Goal: Transaction & Acquisition: Purchase product/service

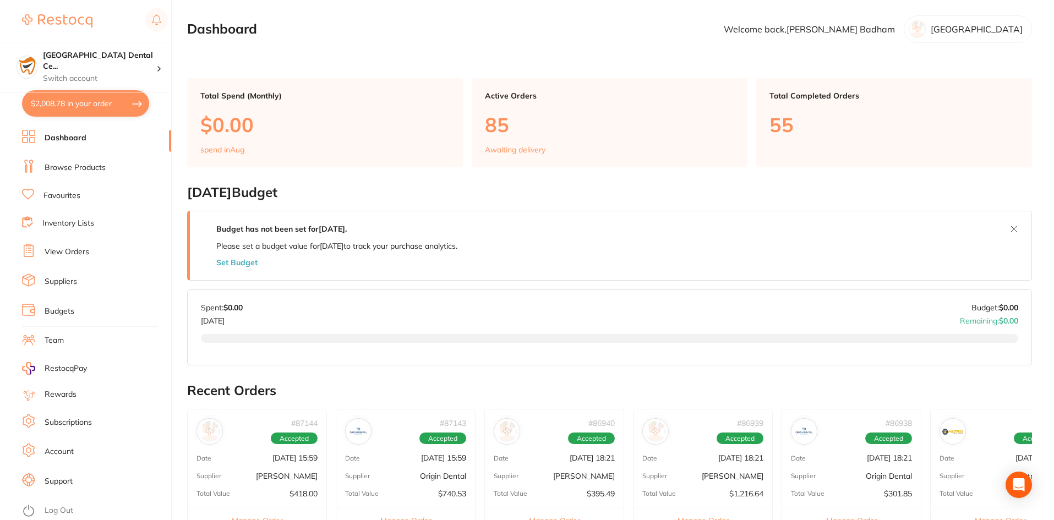
click at [129, 94] on button "$2,008.78 in your order" at bounding box center [85, 103] width 127 height 26
checkbox input "true"
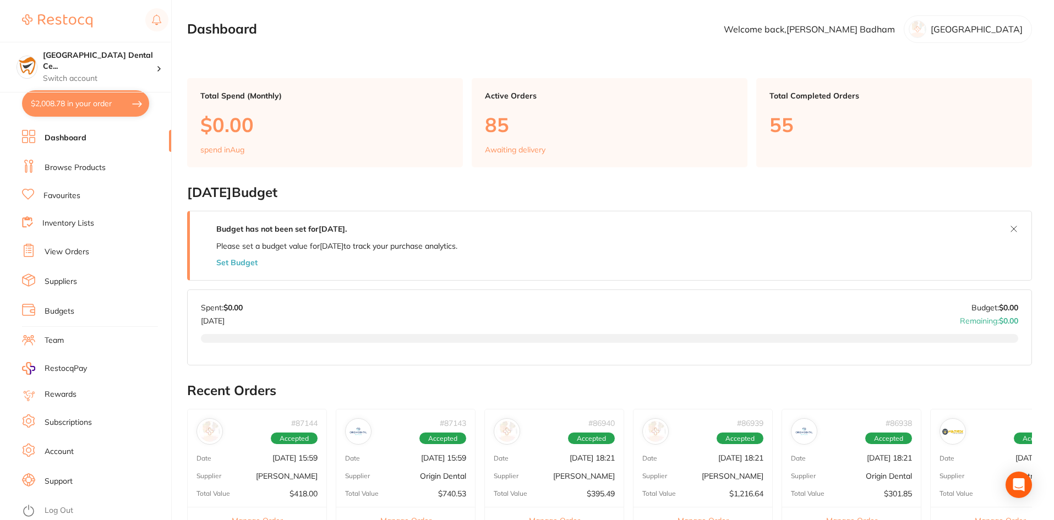
checkbox input "true"
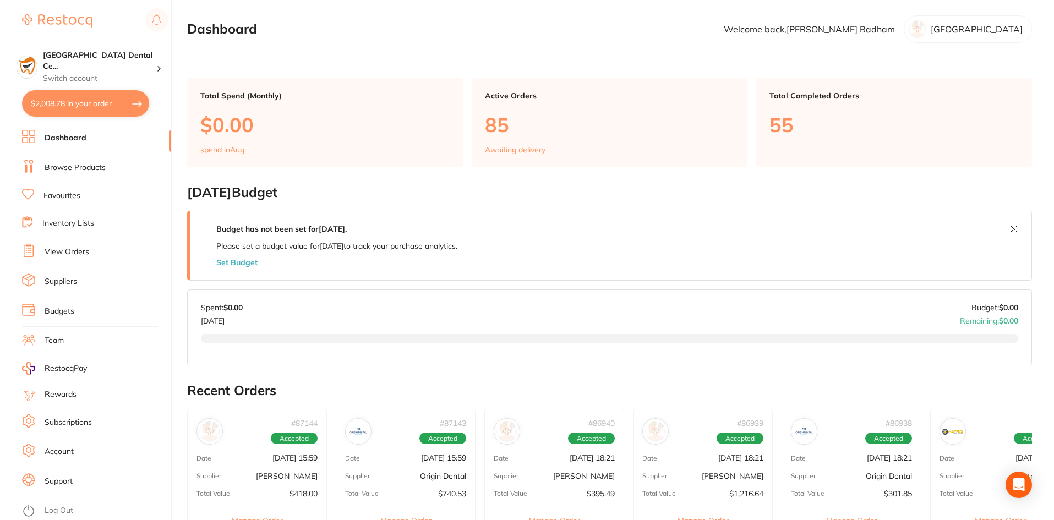
checkbox input "true"
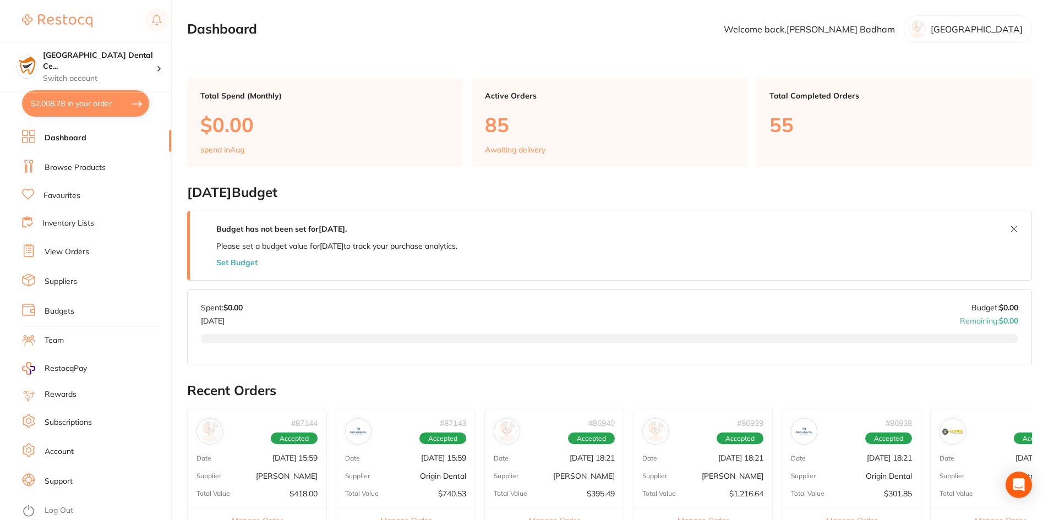
checkbox input "true"
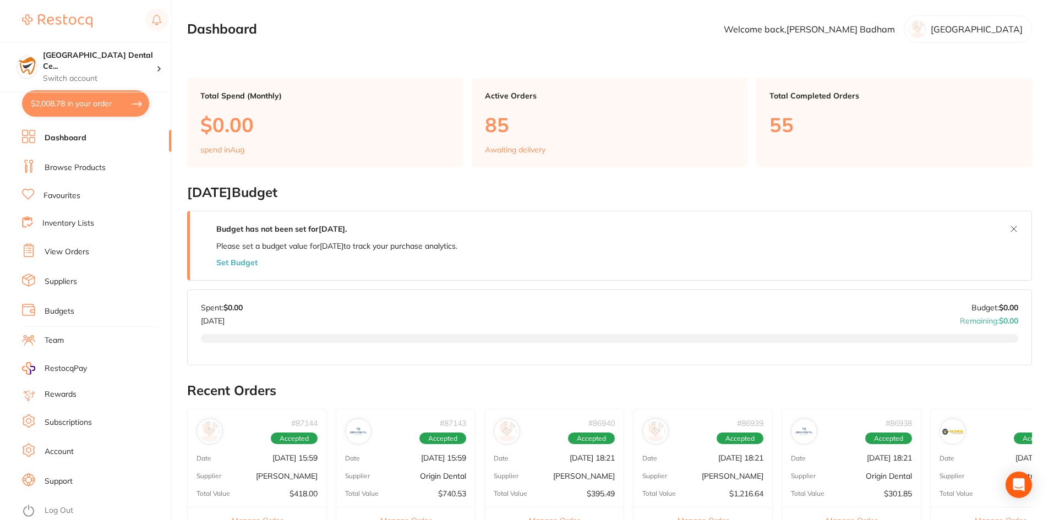
checkbox input "true"
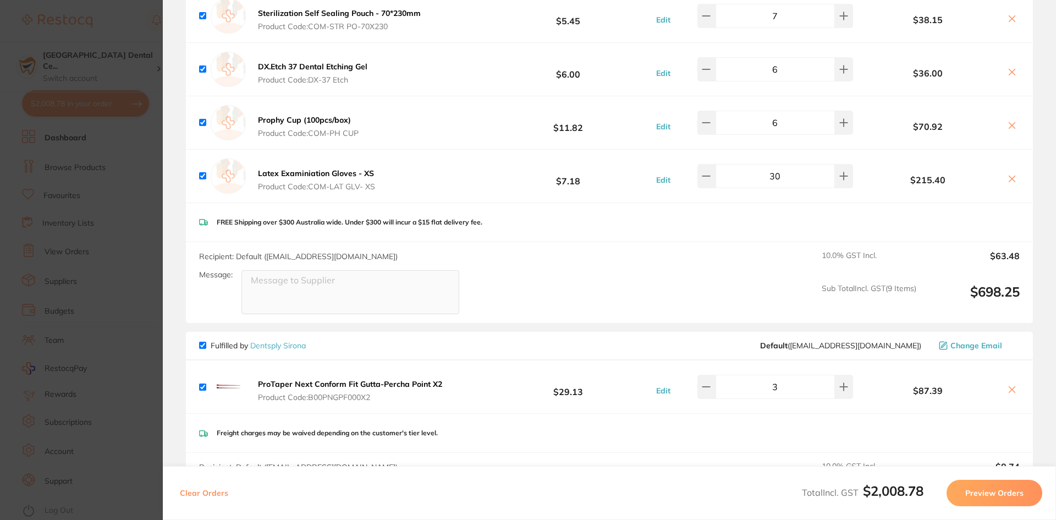
scroll to position [275, 0]
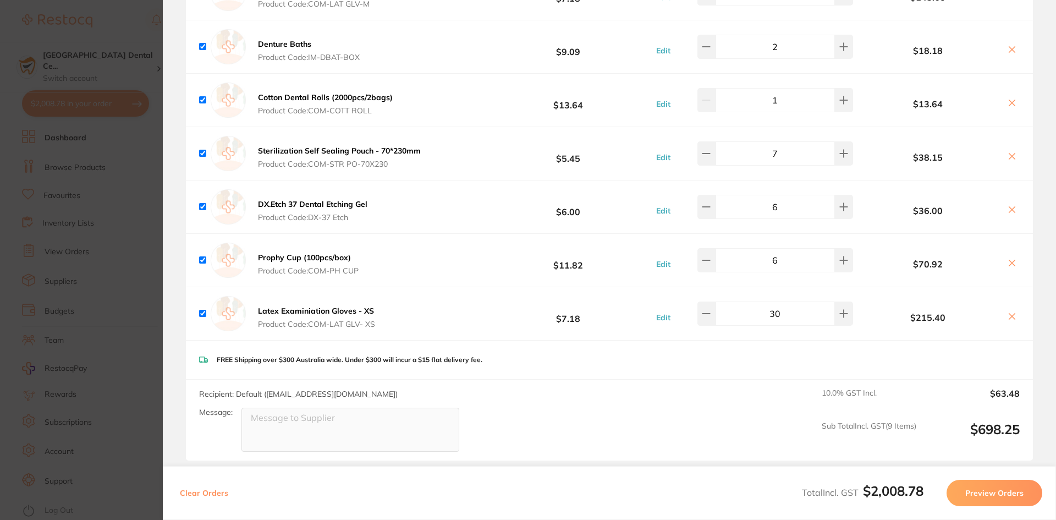
click at [144, 266] on section "Update RRP Set your pre negotiated price for this item. Item Agreed RRP (excl. …" at bounding box center [528, 260] width 1056 height 520
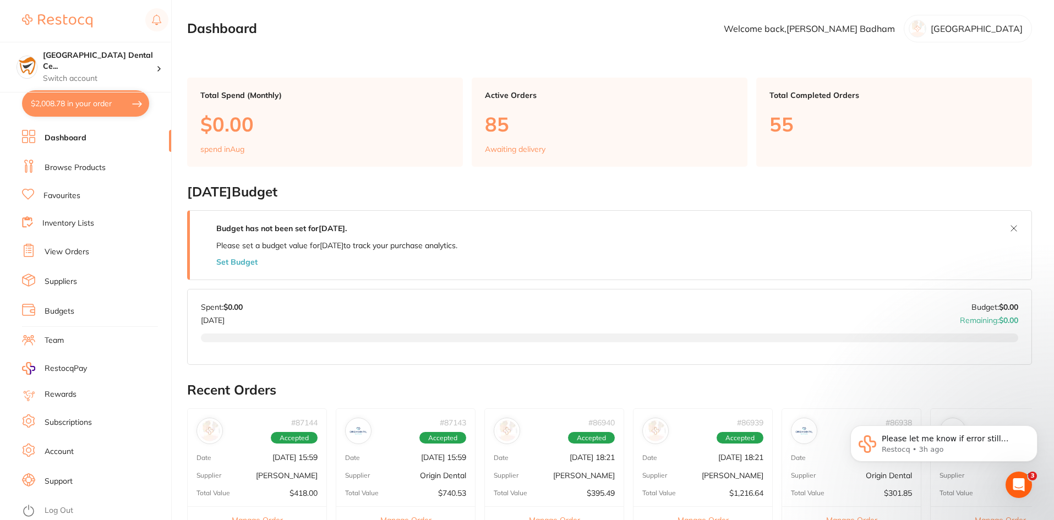
click at [88, 166] on link "Browse Products" at bounding box center [75, 167] width 61 height 11
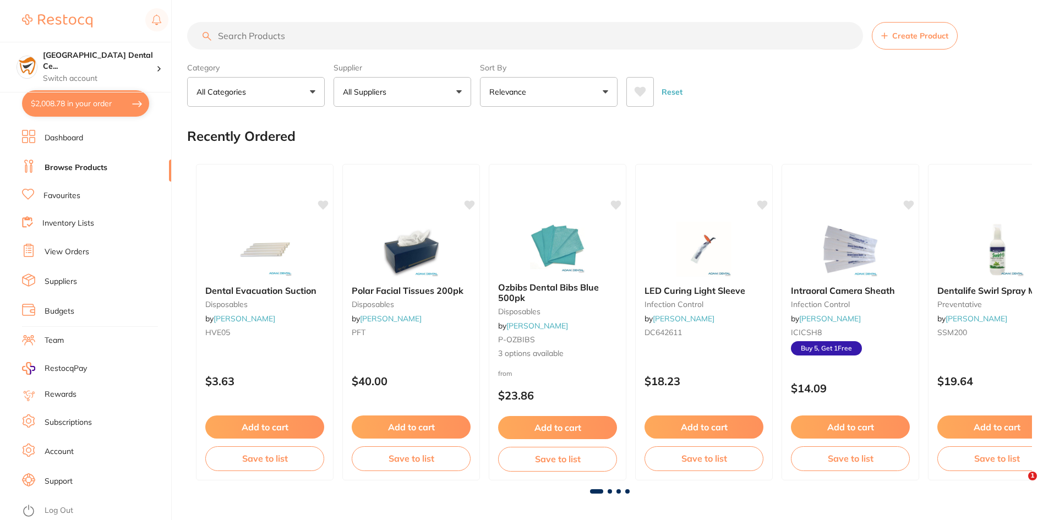
click at [237, 41] on input "search" at bounding box center [525, 36] width 676 height 28
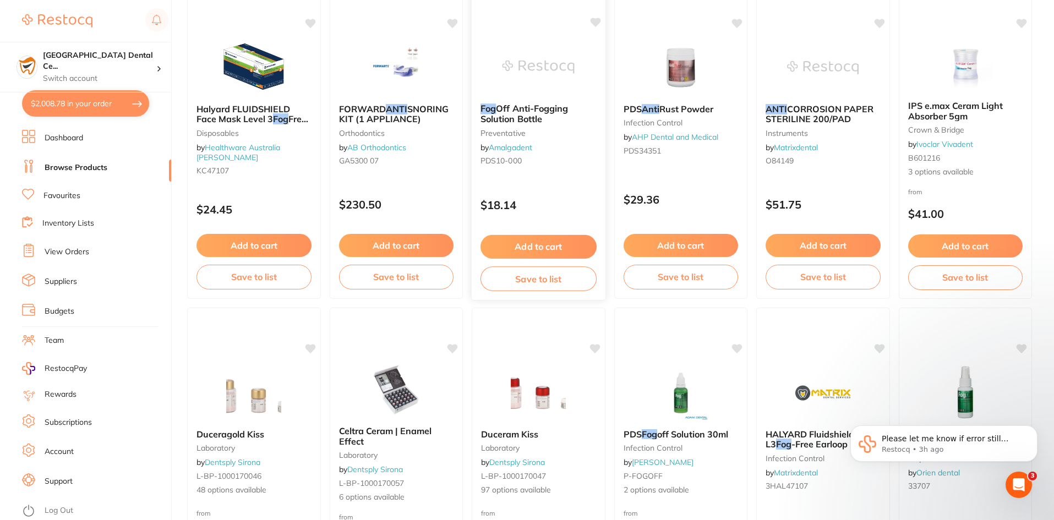
scroll to position [880, 0]
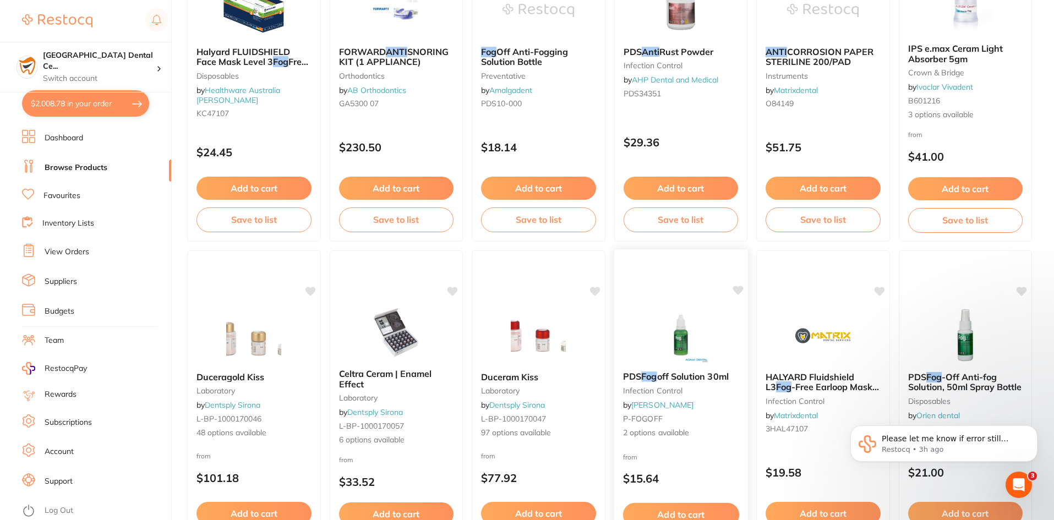
type input "anti fog"
click at [651, 377] on em "Fog" at bounding box center [648, 376] width 15 height 11
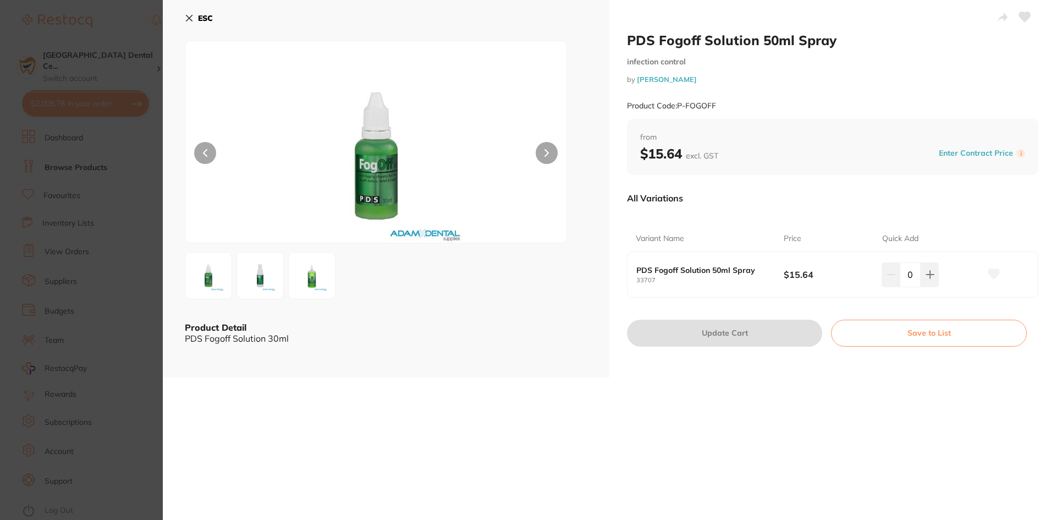
click at [256, 272] on img at bounding box center [260, 276] width 40 height 40
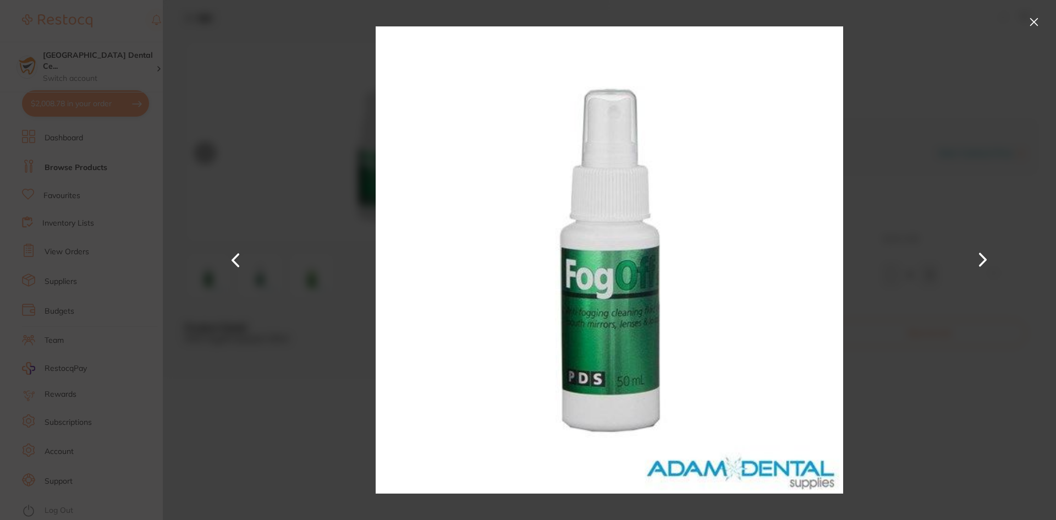
click at [1027, 25] on button at bounding box center [1034, 22] width 18 height 18
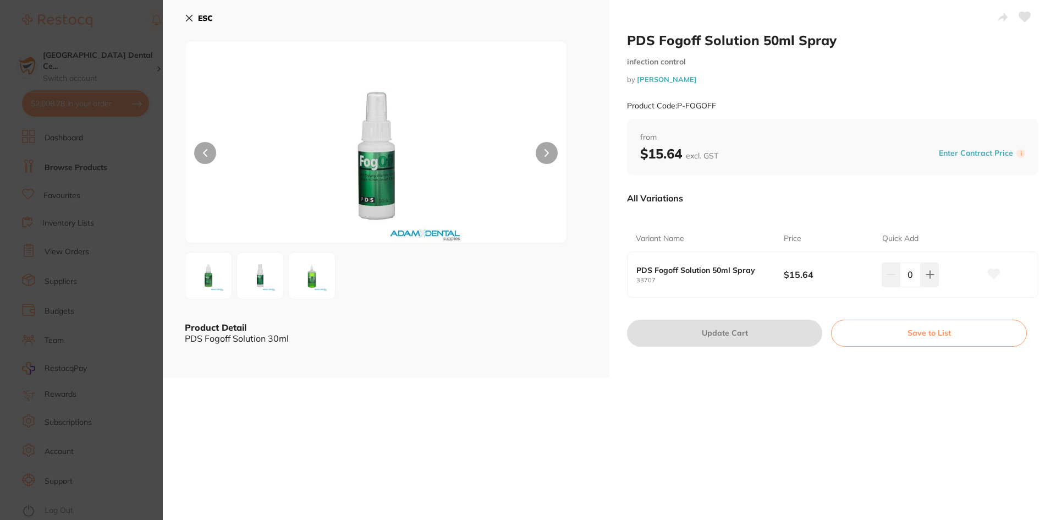
click at [211, 262] on img at bounding box center [209, 276] width 40 height 40
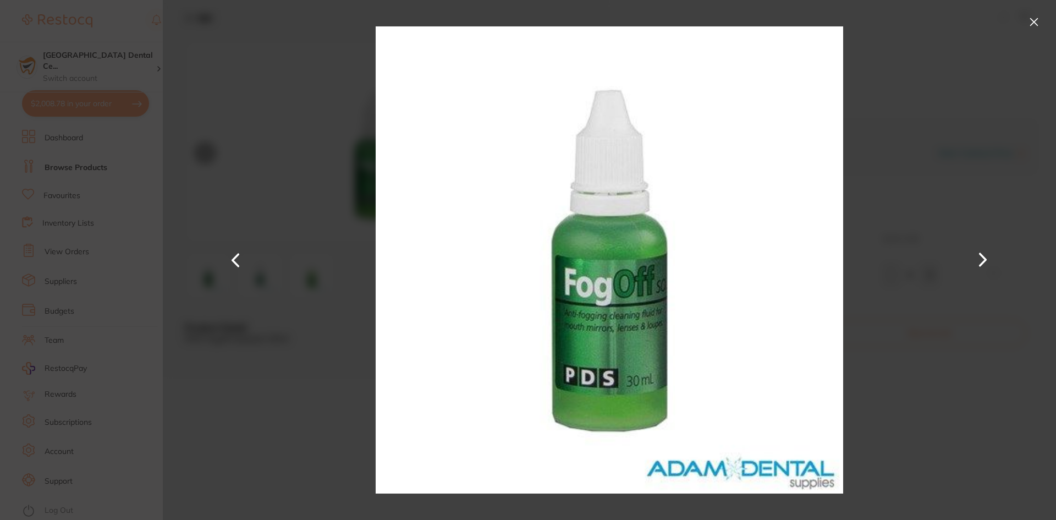
click at [1029, 20] on button at bounding box center [1034, 22] width 18 height 18
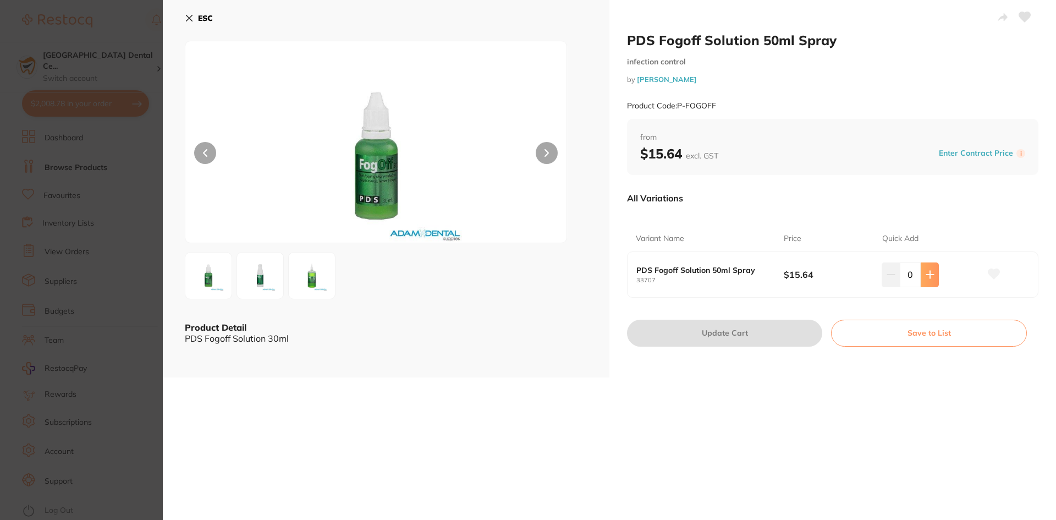
click at [928, 279] on button at bounding box center [930, 274] width 18 height 24
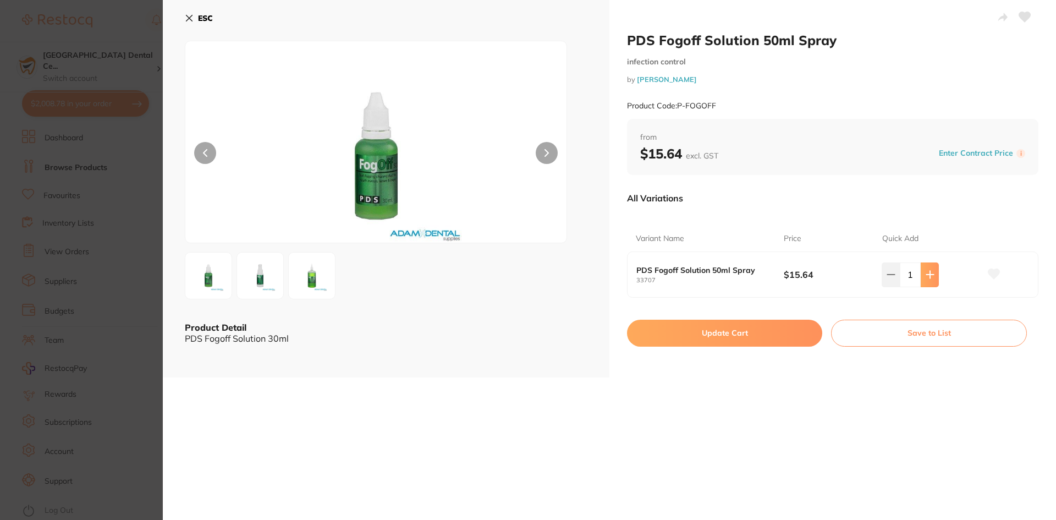
click at [928, 279] on button at bounding box center [930, 274] width 18 height 24
type input "2"
click at [722, 339] on button "Update Cart" at bounding box center [724, 333] width 195 height 26
checkbox input "false"
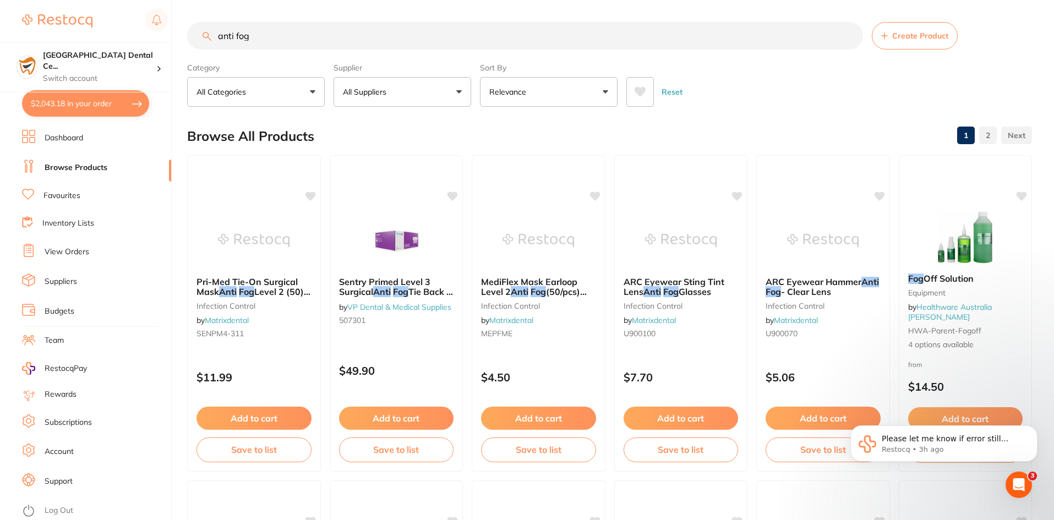
click at [242, 45] on input "anti fog" at bounding box center [525, 36] width 676 height 28
click at [243, 44] on input "anti fog" at bounding box center [525, 36] width 676 height 28
click at [244, 40] on input "anti fog" at bounding box center [525, 36] width 676 height 28
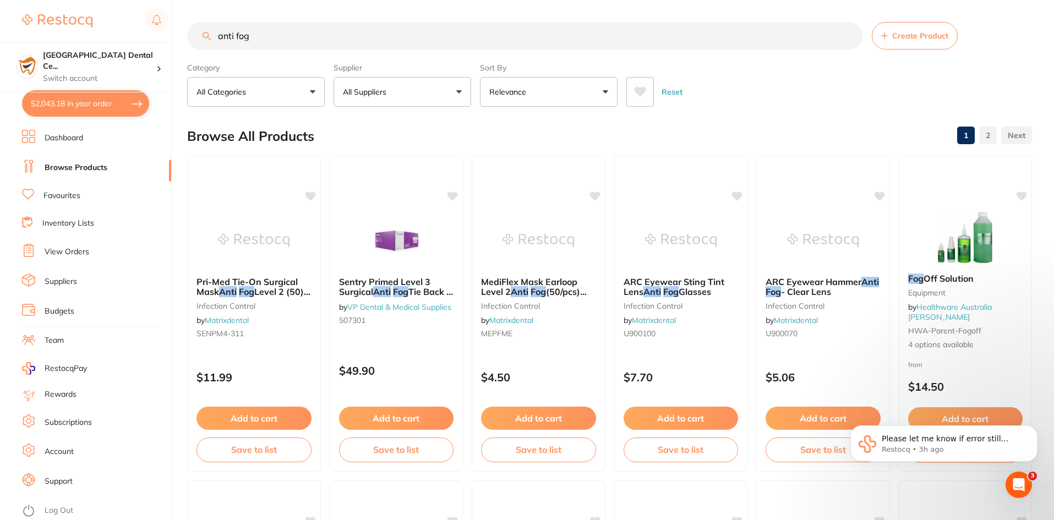
click at [244, 40] on input "anti fog" at bounding box center [525, 36] width 676 height 28
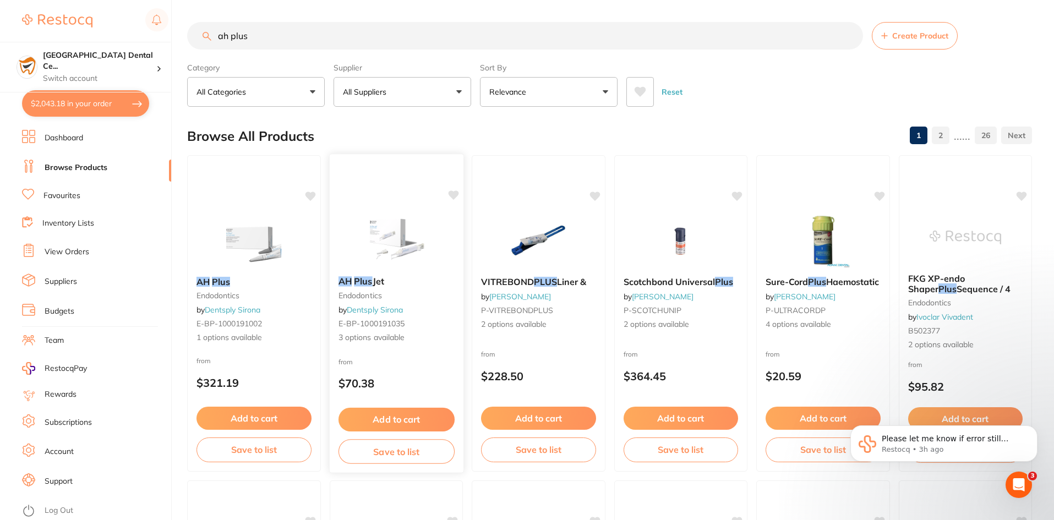
type input "ah plus"
click at [369, 277] on em "Plus" at bounding box center [363, 281] width 18 height 11
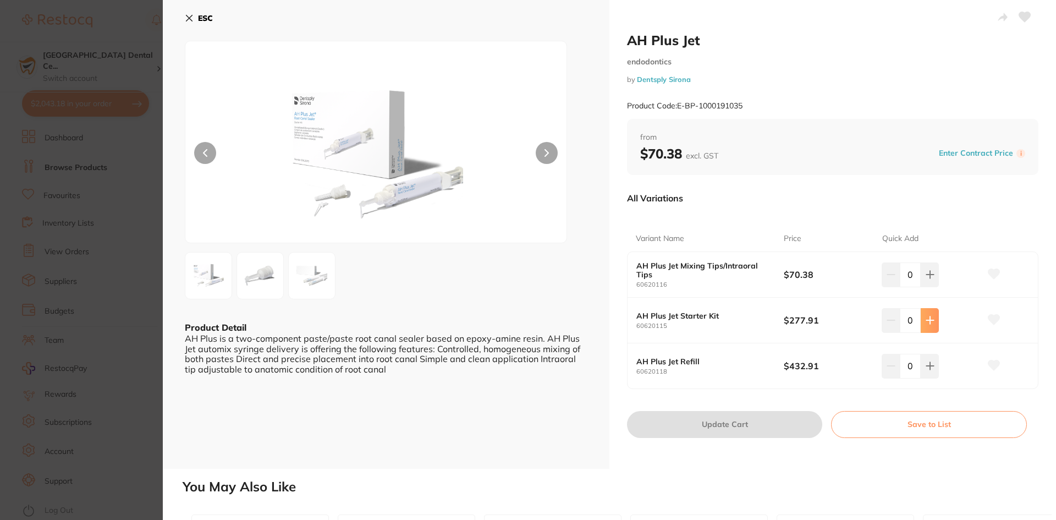
click at [921, 287] on button at bounding box center [930, 274] width 18 height 24
type input "1"
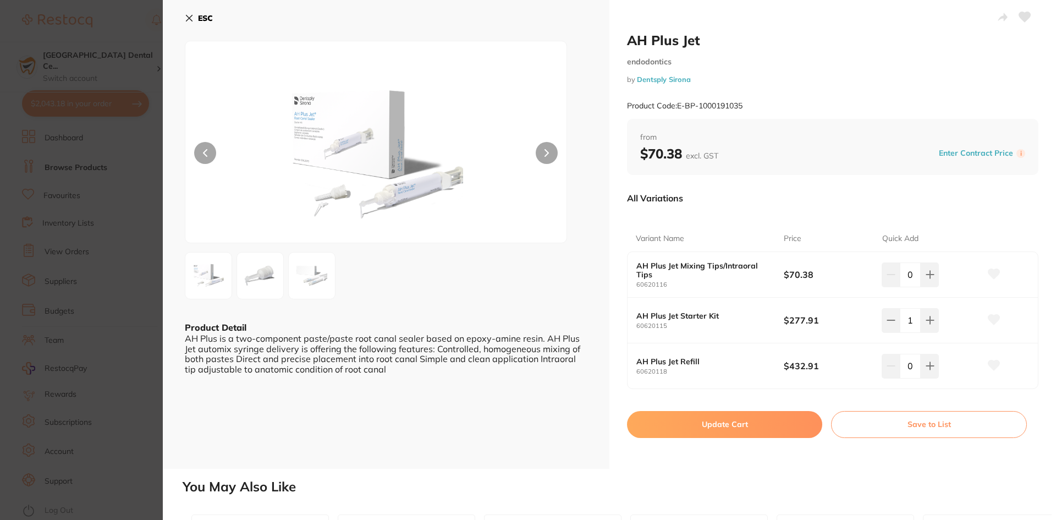
click at [765, 413] on button "Update Cart" at bounding box center [724, 424] width 195 height 26
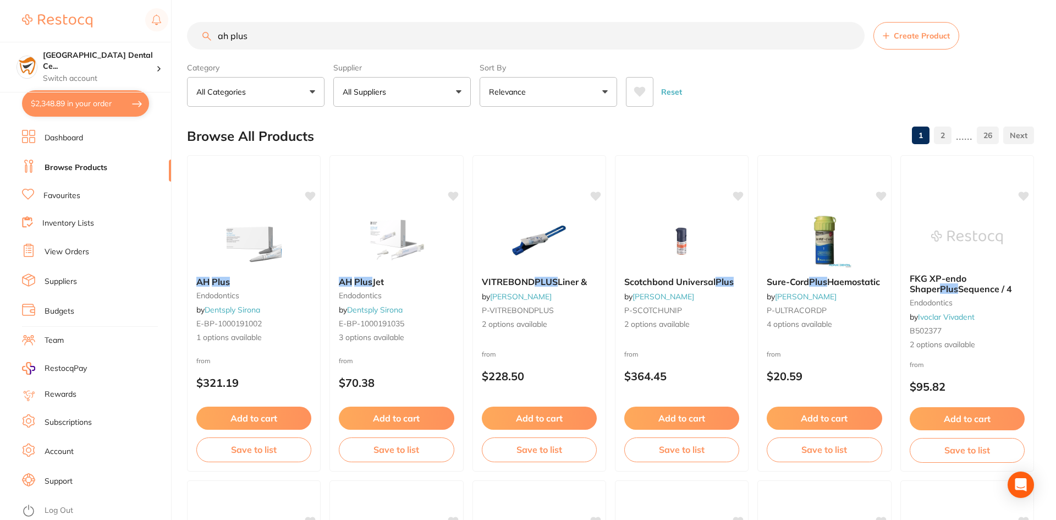
checkbox input "false"
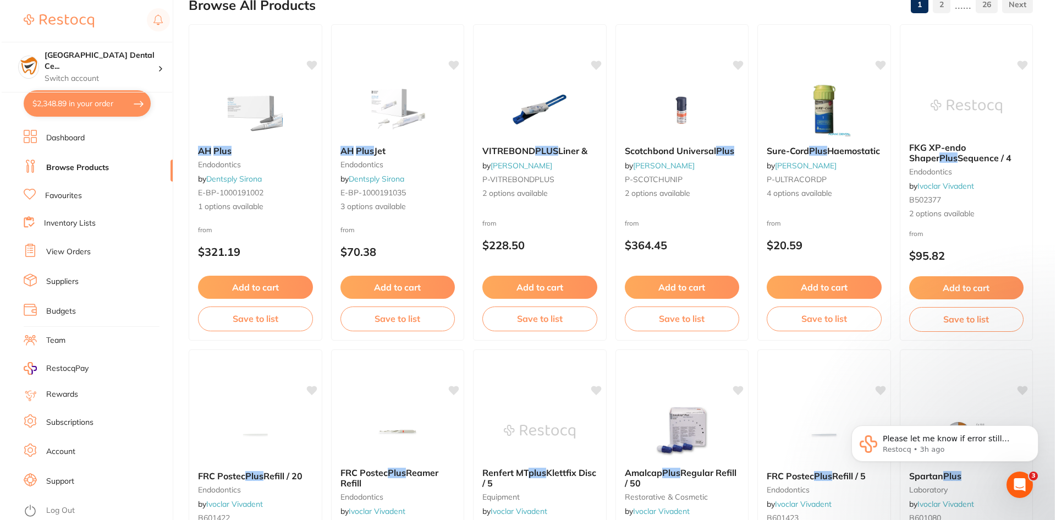
scroll to position [0, 0]
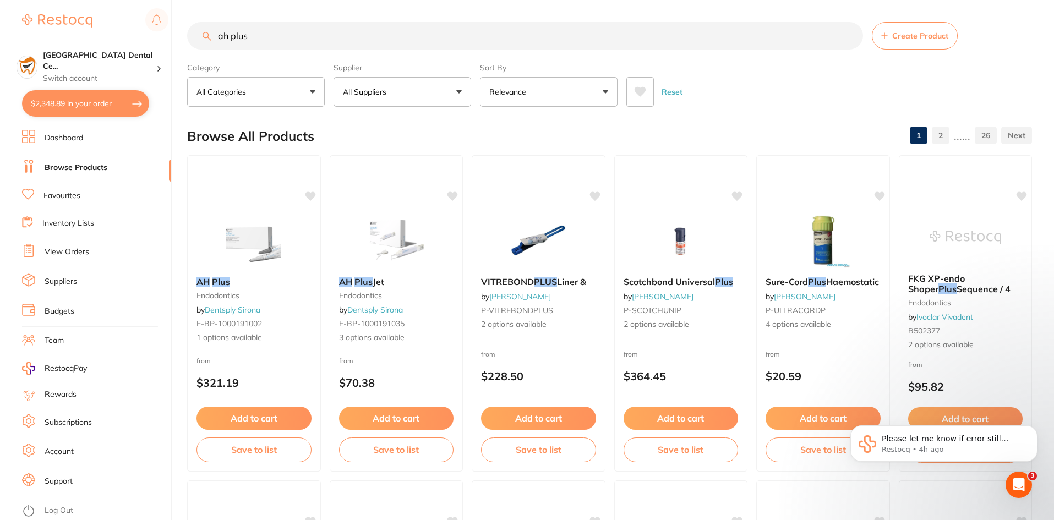
click at [102, 101] on button "$2,348.89 in your order" at bounding box center [85, 103] width 127 height 26
checkbox input "true"
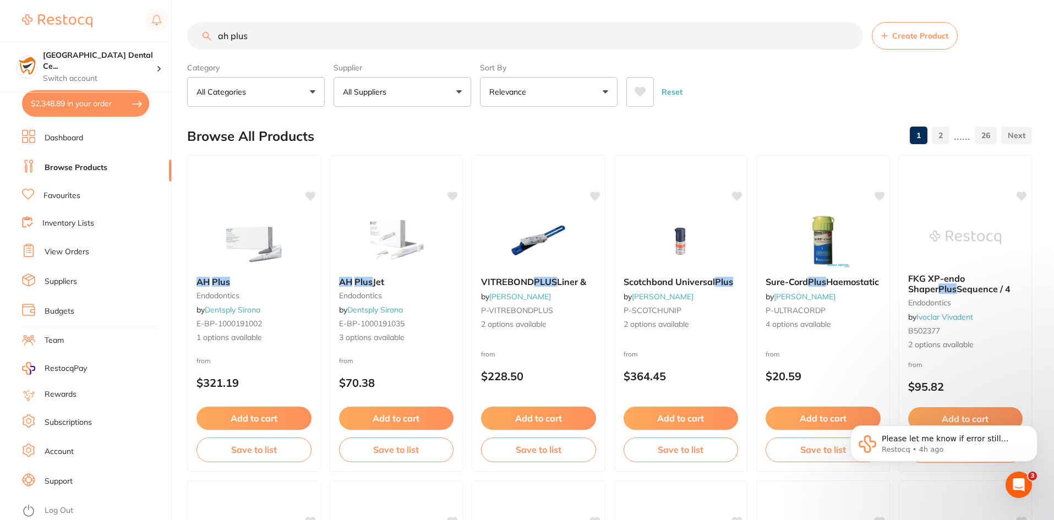
checkbox input "true"
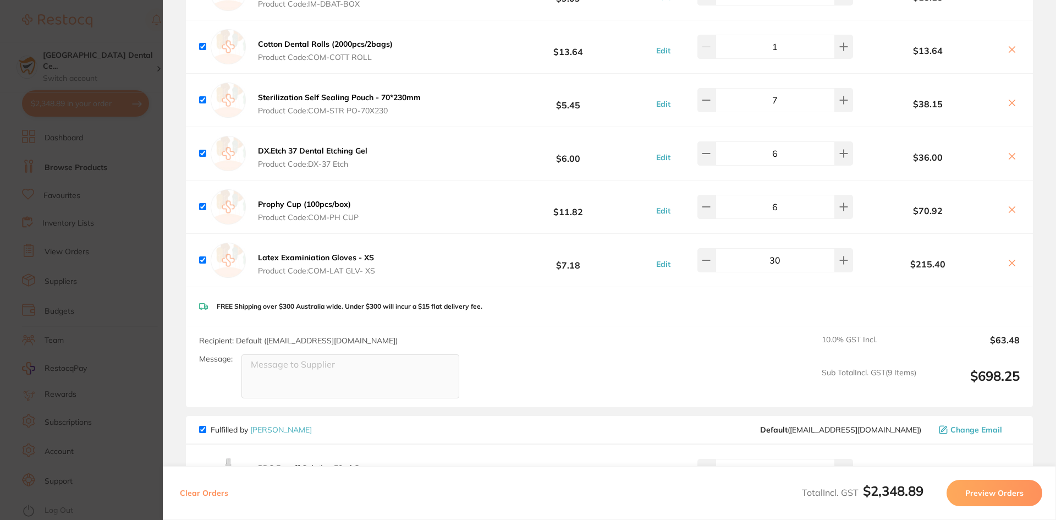
scroll to position [165, 0]
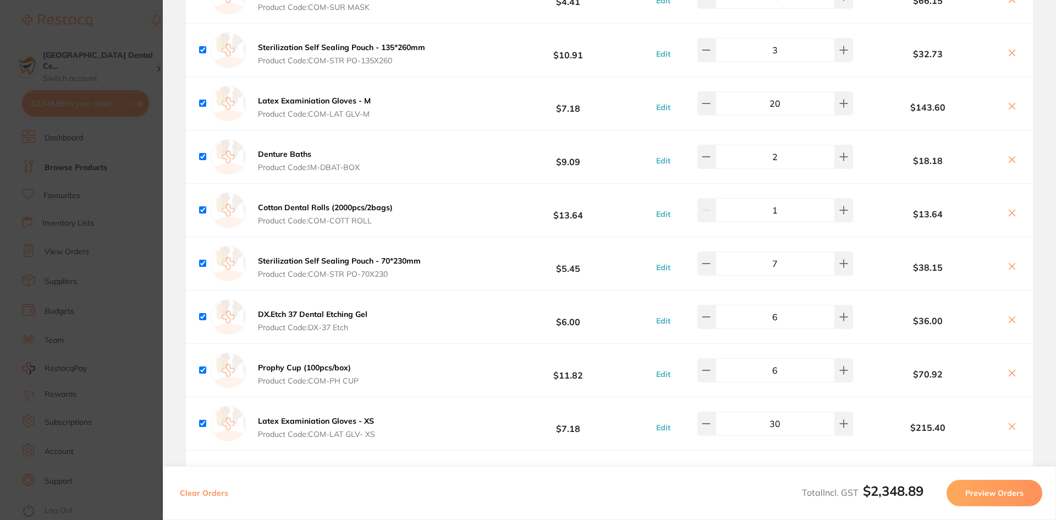
click at [130, 190] on section "Update RRP Set your pre negotiated price for this item. Item Agreed RRP (excl. …" at bounding box center [528, 260] width 1056 height 520
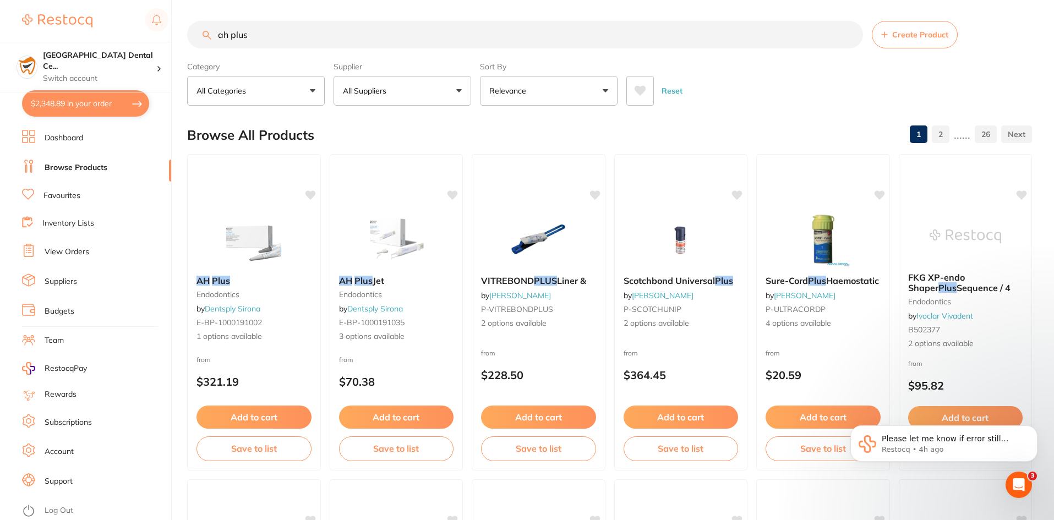
scroll to position [0, 0]
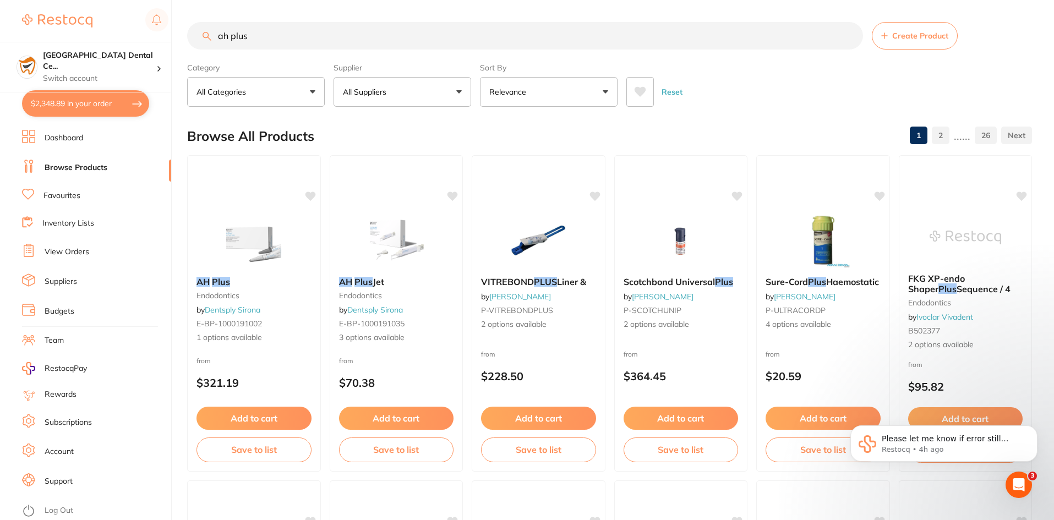
click at [61, 248] on link "View Orders" at bounding box center [67, 251] width 45 height 11
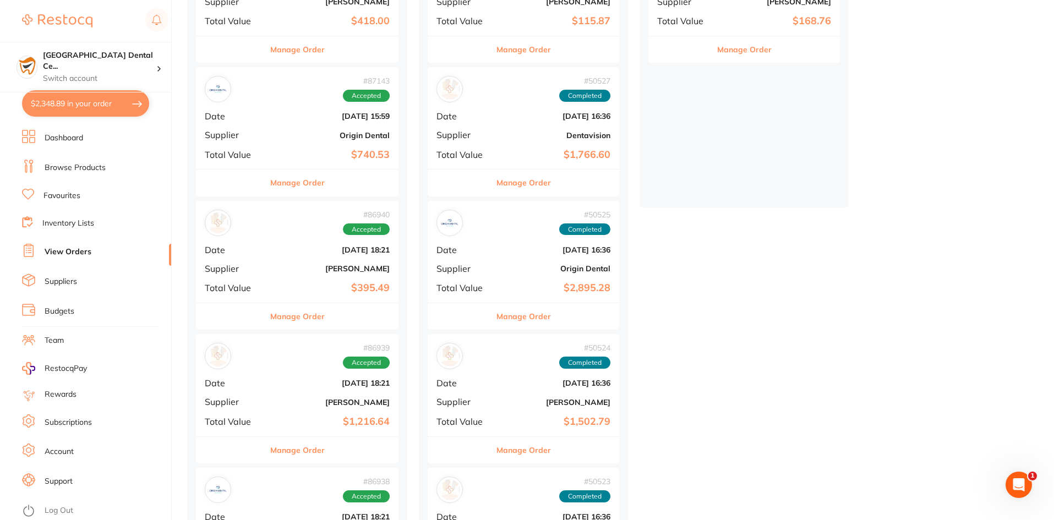
click at [317, 207] on div "# 86940 Accepted Date [DATE] 18:21 Supplier [PERSON_NAME] Total Value $395.49" at bounding box center [297, 252] width 202 height 102
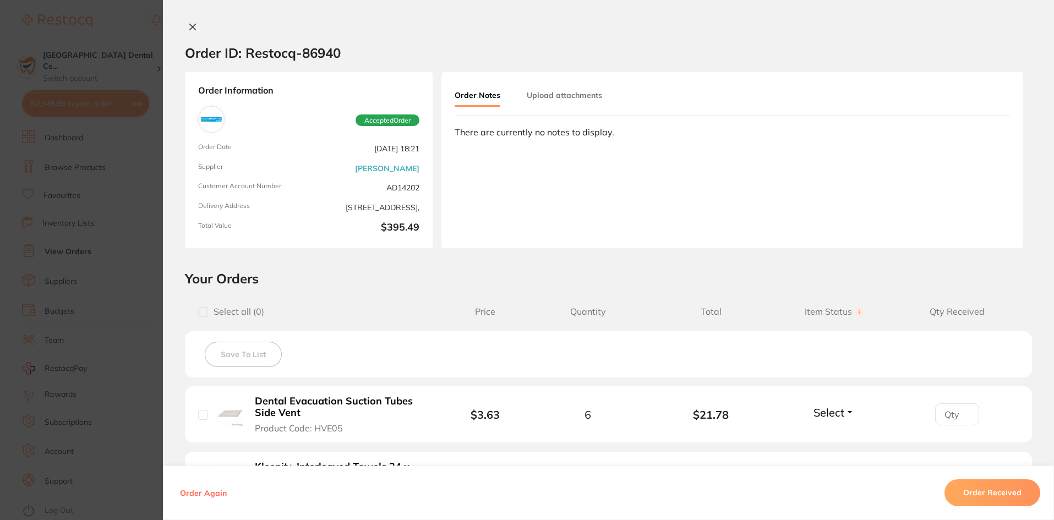
click at [193, 20] on div "Order ID: Restocq- 86940 Order Information Accepted Order Order Date [DATE] 18:…" at bounding box center [608, 260] width 891 height 520
click at [192, 25] on icon at bounding box center [193, 27] width 6 height 6
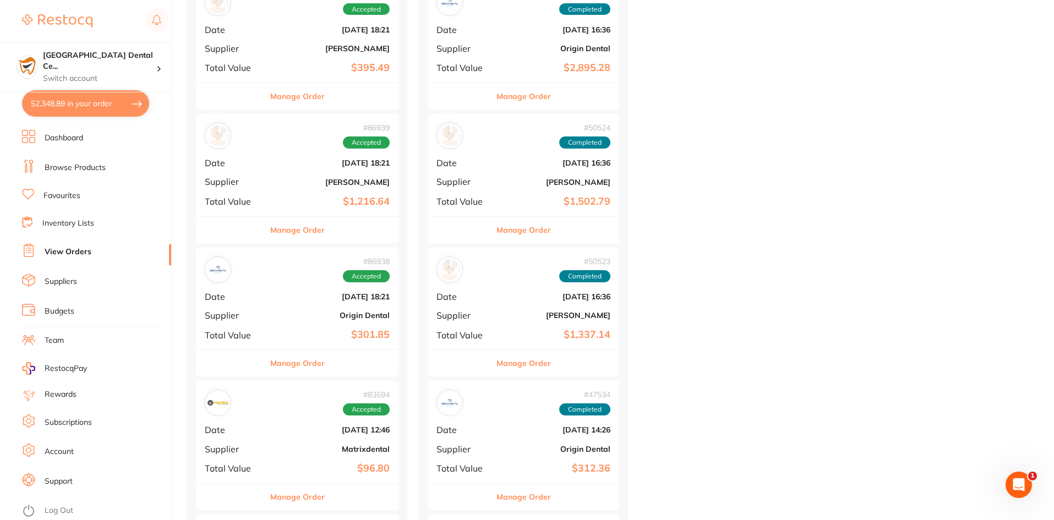
click at [259, 363] on div "Manage Order" at bounding box center [297, 362] width 202 height 27
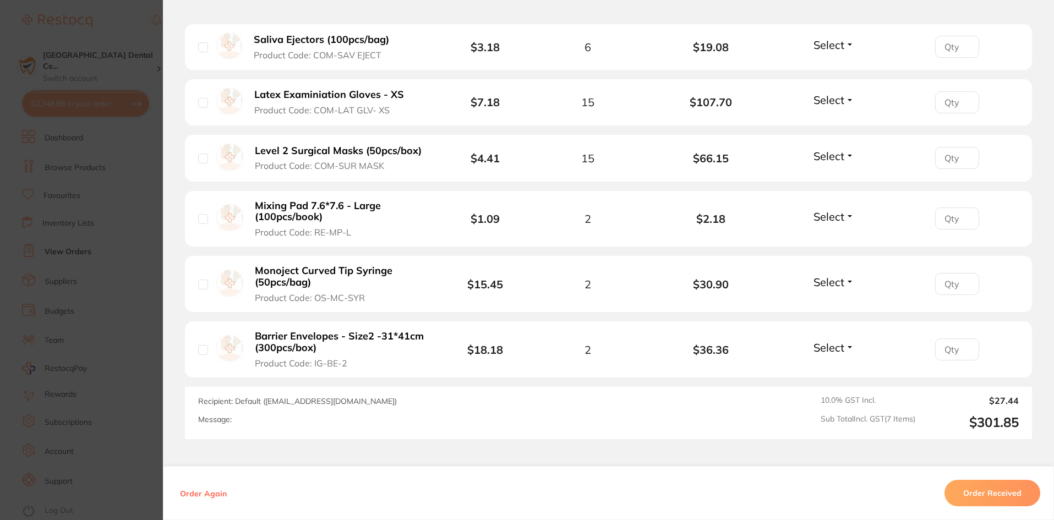
scroll to position [605, 0]
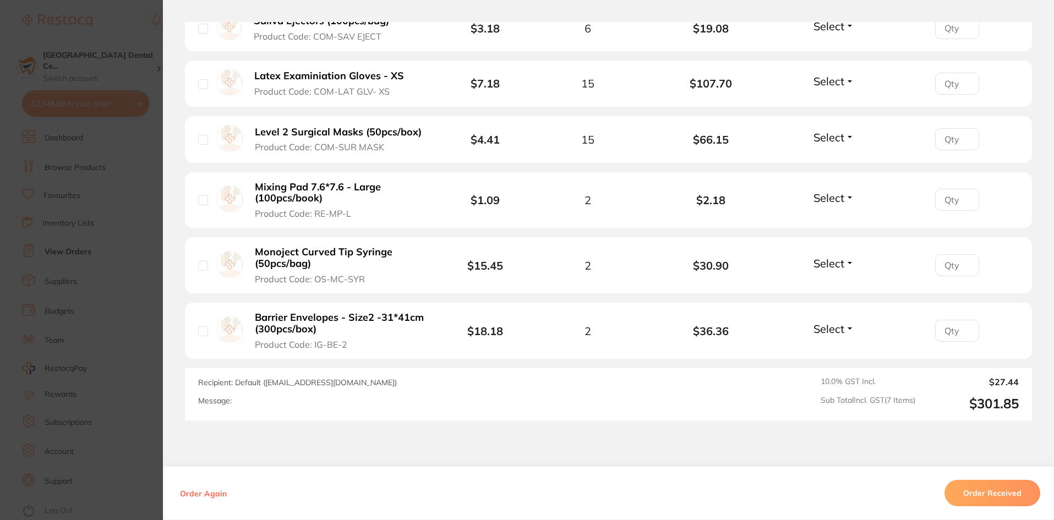
click at [128, 272] on section "Order ID: Restocq- 86938 Order Information Accepted Order Order Date [DATE] 18:…" at bounding box center [527, 260] width 1054 height 520
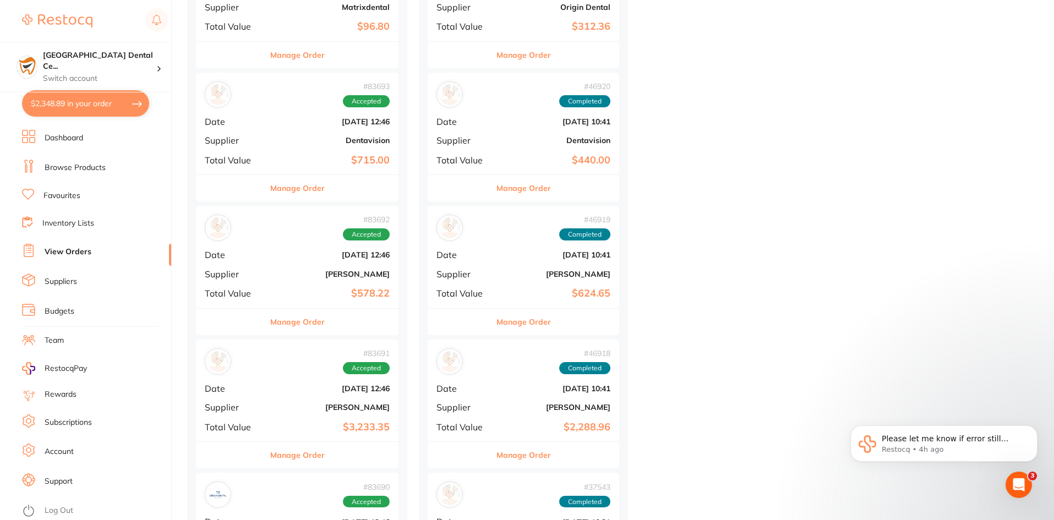
scroll to position [990, 0]
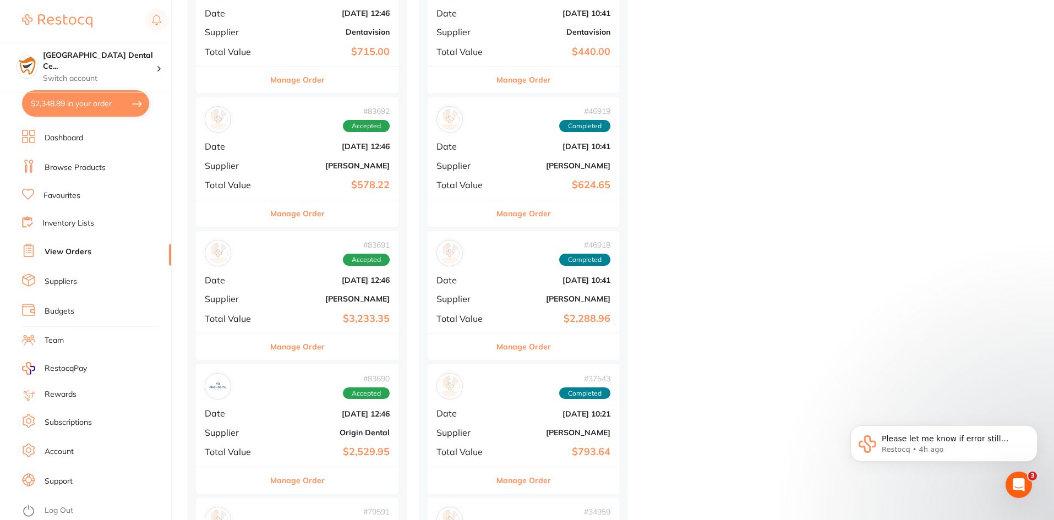
click at [314, 462] on div "# 83690 Accepted Date [DATE] 12:46 Supplier Origin Dental Total Value $2,529.95" at bounding box center [297, 415] width 202 height 102
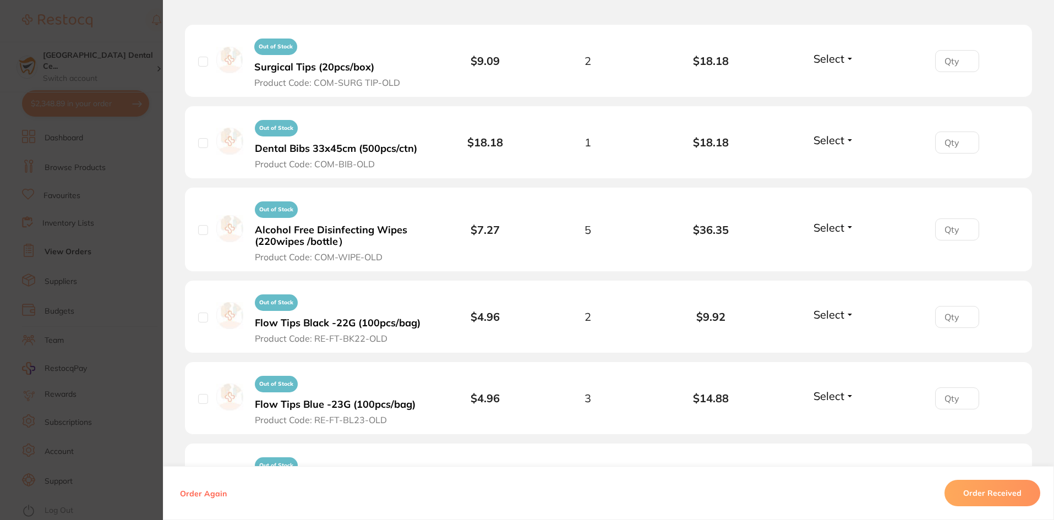
scroll to position [1375, 0]
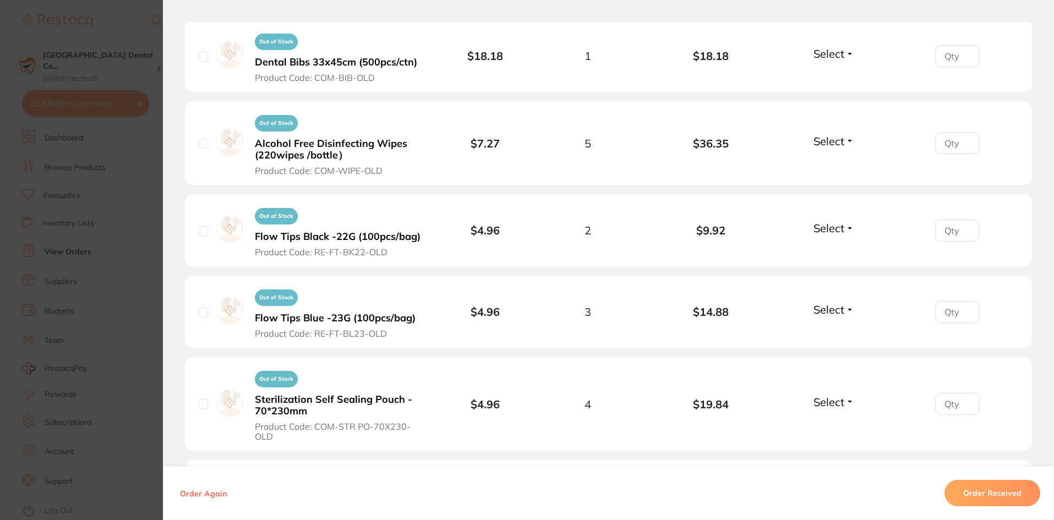
click at [156, 242] on section "Order ID: Restocq- 83690 Order Information Accepted Order Order Date [DATE] 12:…" at bounding box center [527, 260] width 1054 height 520
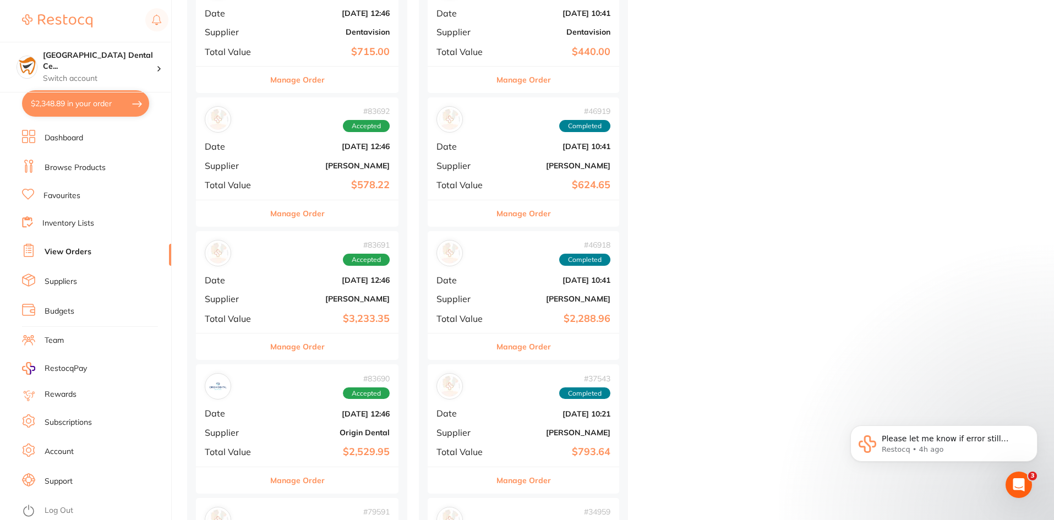
click at [76, 172] on link "Browse Products" at bounding box center [75, 167] width 61 height 11
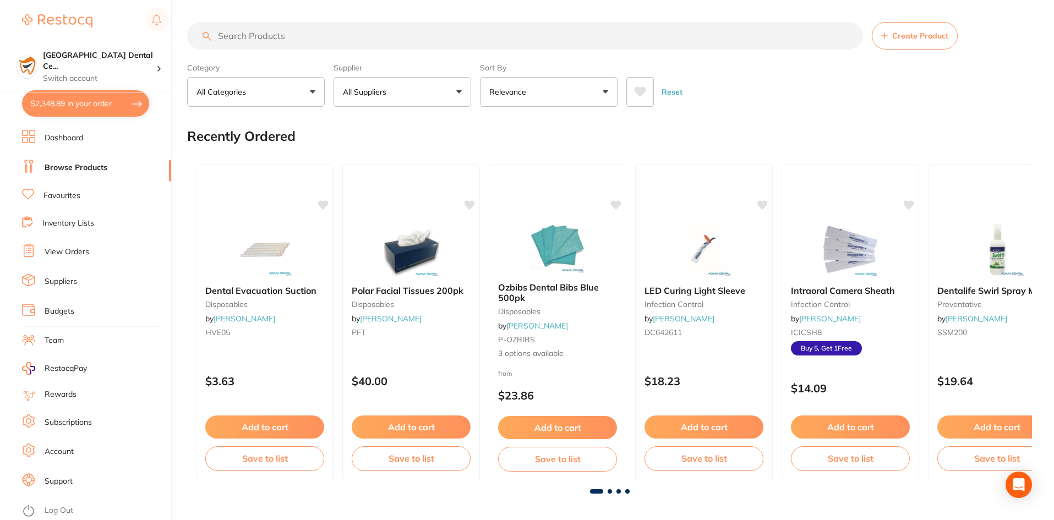
click at [313, 40] on input "search" at bounding box center [525, 36] width 676 height 28
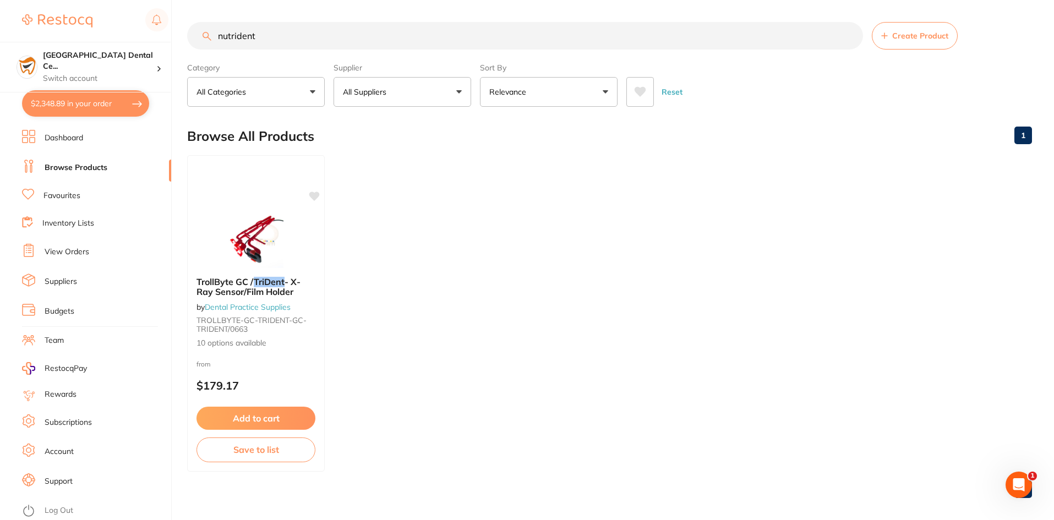
click at [248, 37] on input "nutrident" at bounding box center [525, 36] width 676 height 28
click at [286, 34] on input "nutrident" at bounding box center [525, 36] width 676 height 28
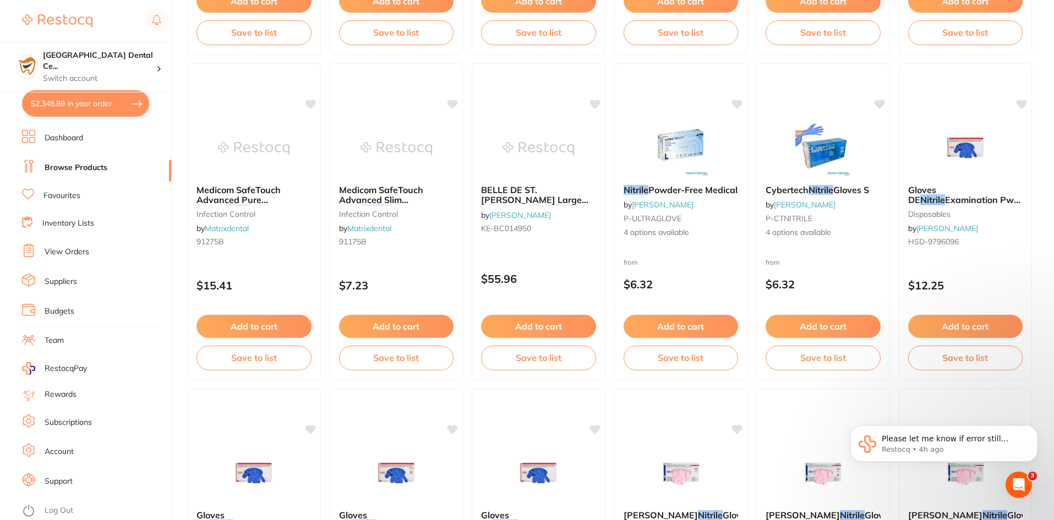
scroll to position [275, 0]
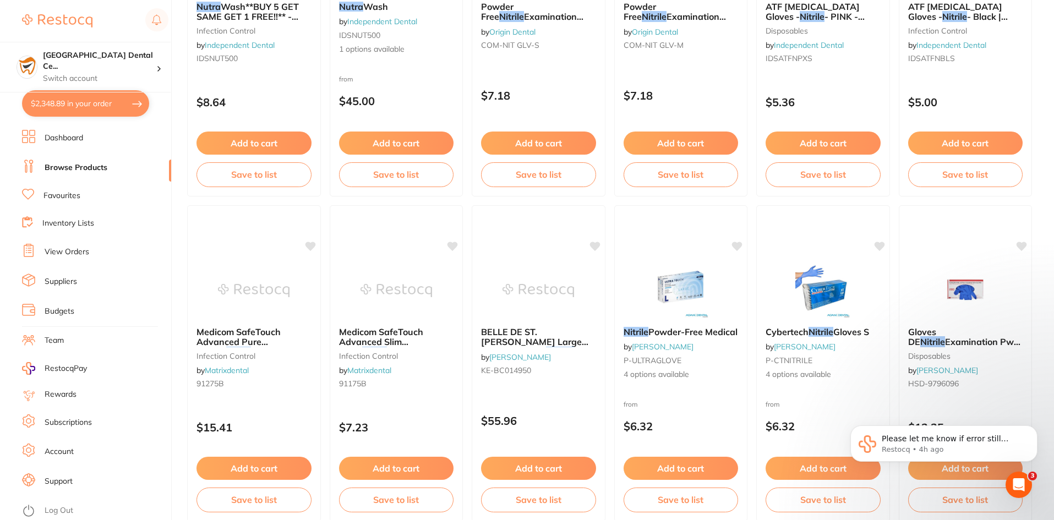
type input "nutri"
click at [79, 193] on link "Favourites" at bounding box center [61, 195] width 37 height 11
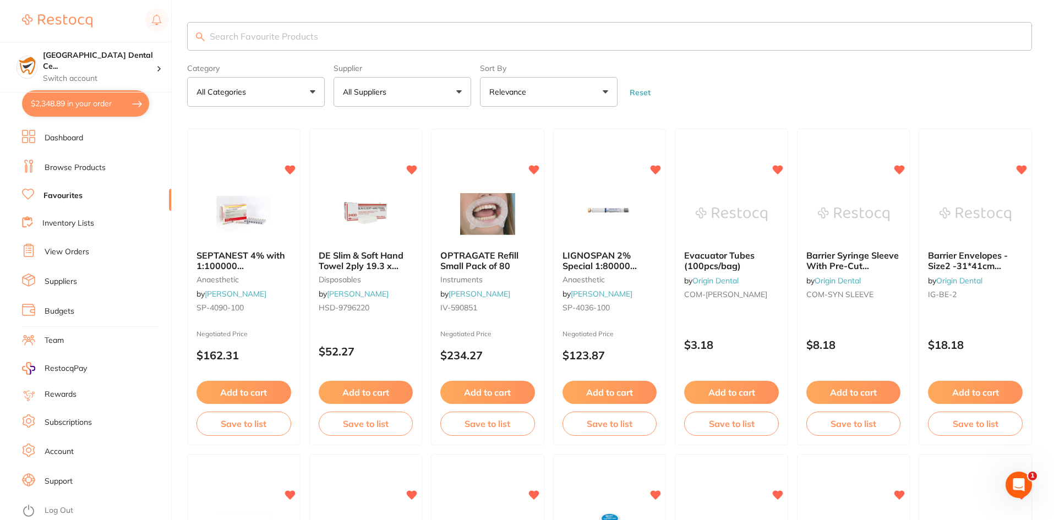
click at [1014, 485] on icon "Open Intercom Messenger" at bounding box center [1018, 485] width 18 height 18
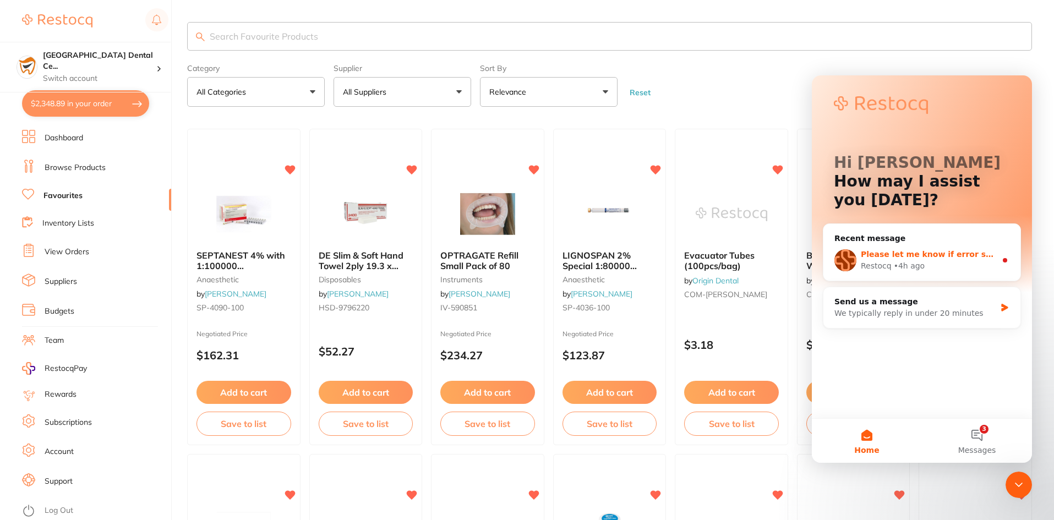
click at [882, 250] on span "Please let me know if error still persists." at bounding box center [948, 254] width 177 height 9
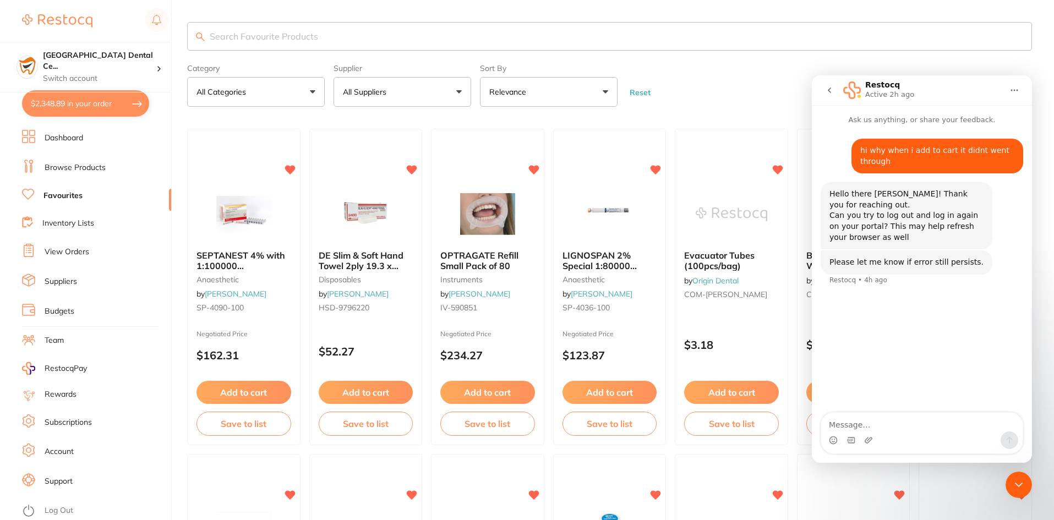
click at [838, 336] on div "hi why when i add to cart it didnt went through [PERSON_NAME] • 4h ago Hello th…" at bounding box center [921, 269] width 220 height 288
click at [824, 91] on button "go back" at bounding box center [829, 90] width 21 height 21
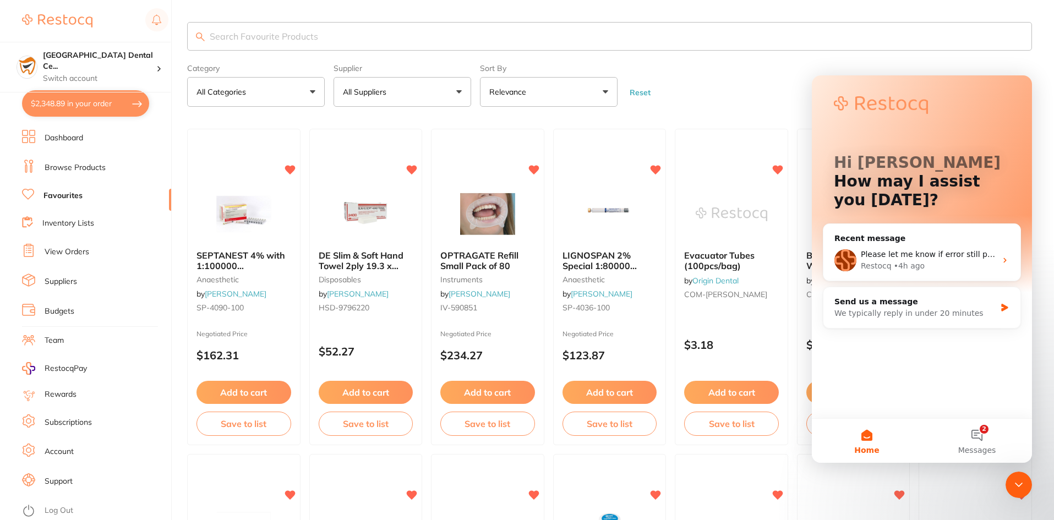
click at [1021, 480] on icon "Close Intercom Messenger" at bounding box center [1018, 484] width 13 height 13
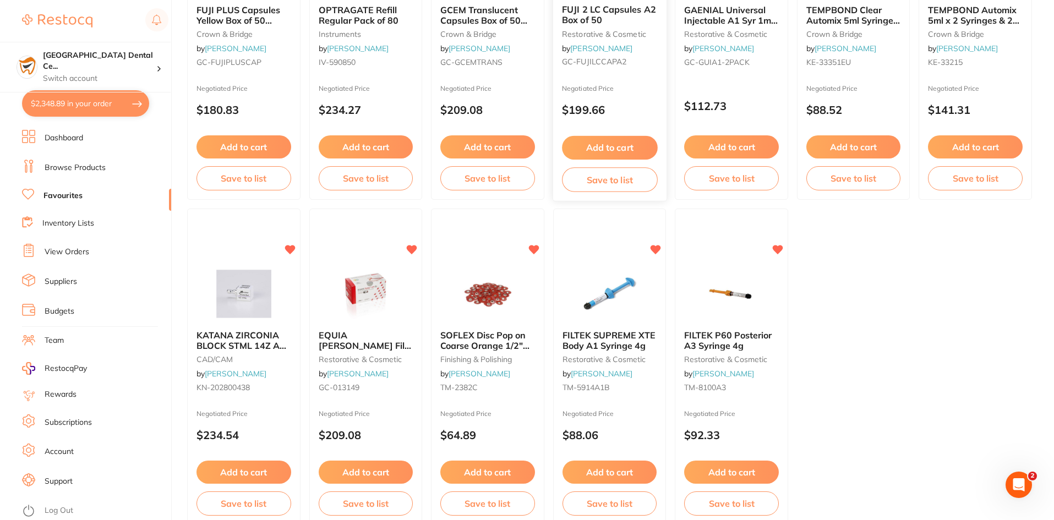
scroll to position [2258, 0]
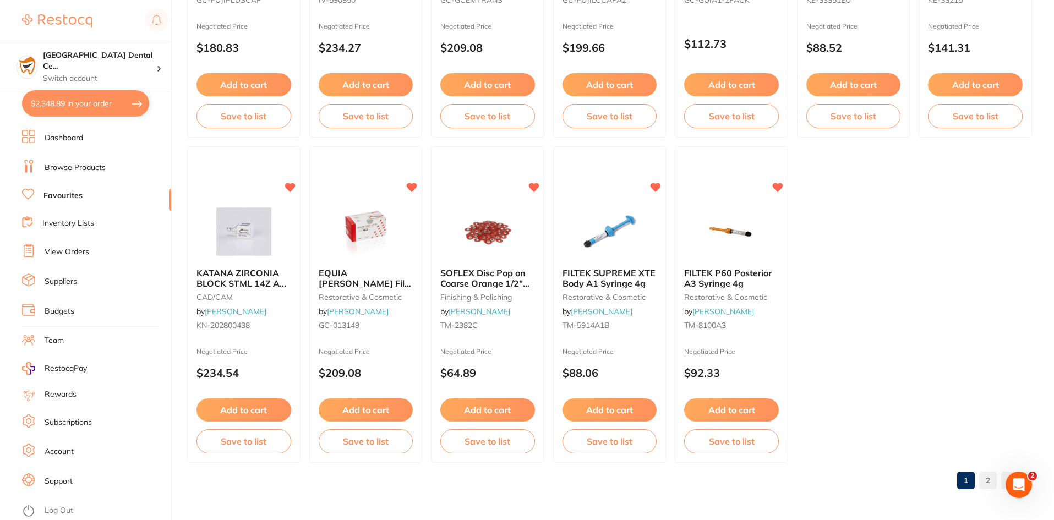
click at [996, 485] on link "2" at bounding box center [988, 480] width 18 height 22
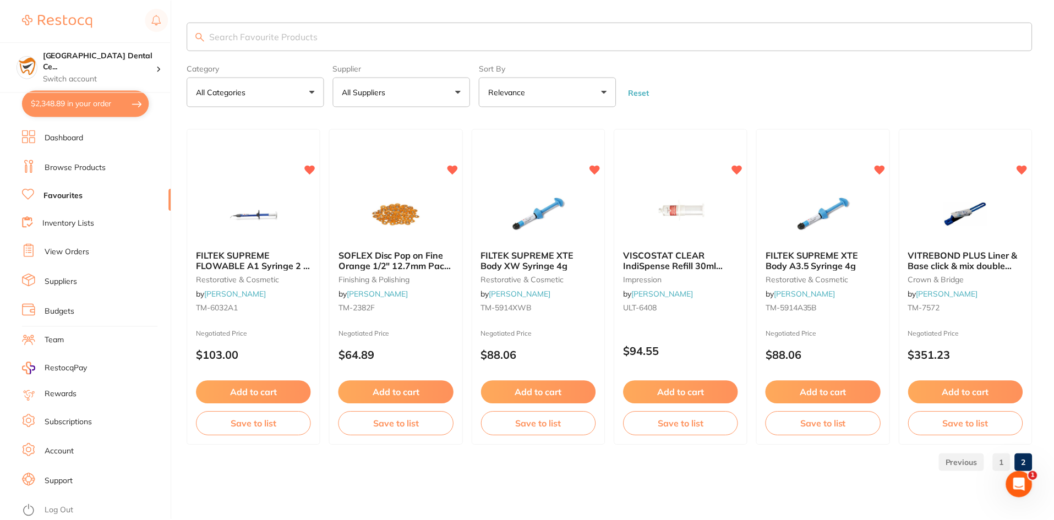
scroll to position [0, 0]
click at [996, 468] on link "1" at bounding box center [1004, 463] width 18 height 22
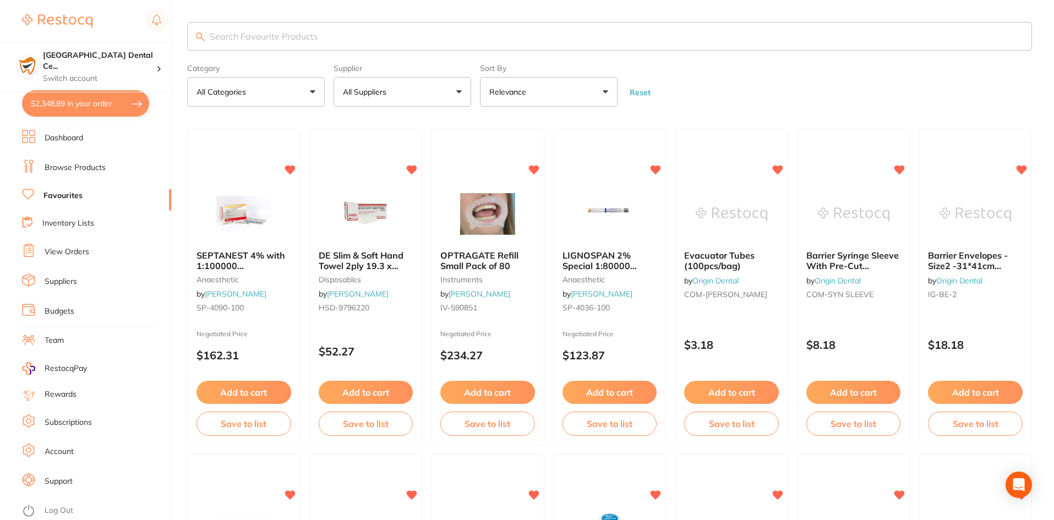
click at [81, 177] on ul "Dashboard Browse Products Favourites Inventory Lists View Orders Suppliers Budg…" at bounding box center [96, 325] width 149 height 390
click at [82, 173] on link "Browse Products" at bounding box center [75, 167] width 61 height 11
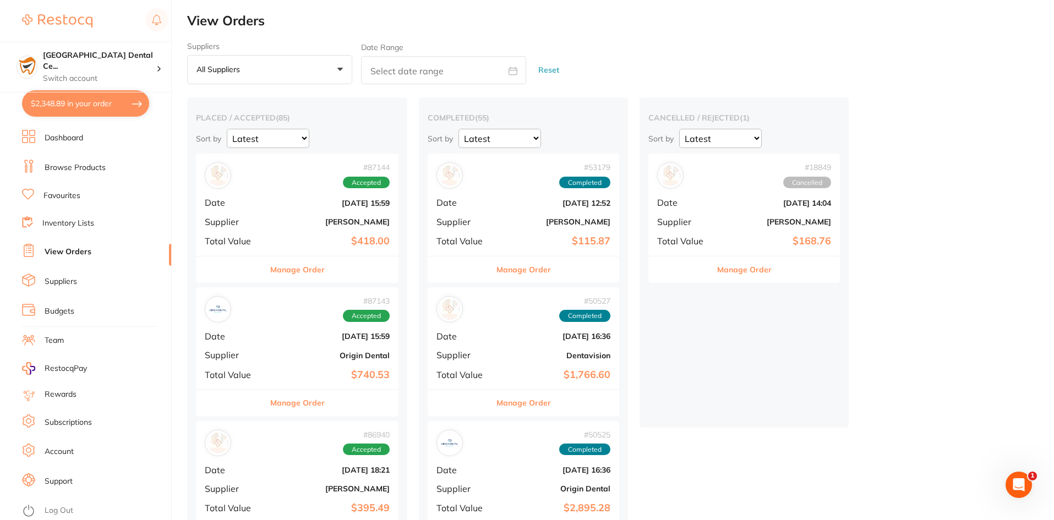
scroll to position [275, 0]
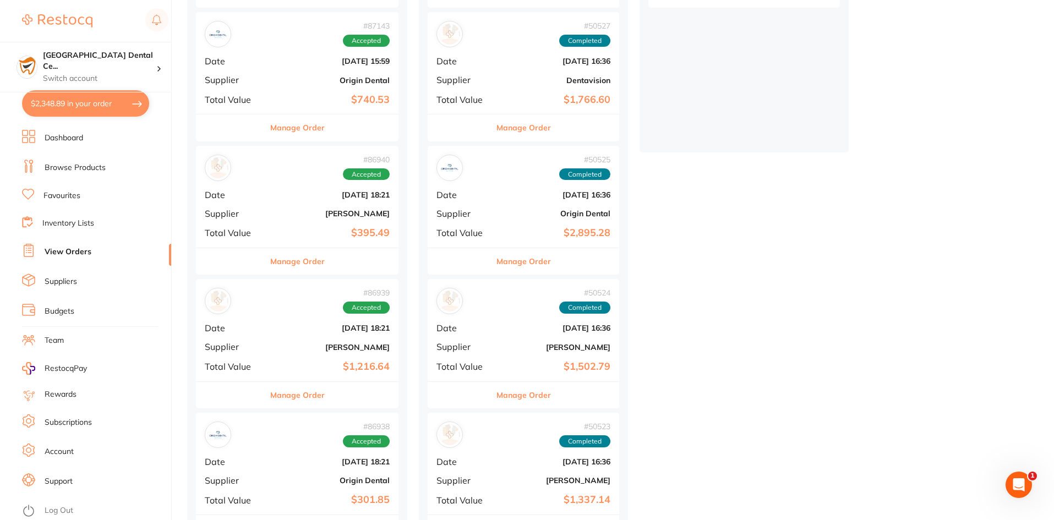
click at [528, 391] on button "Manage Order" at bounding box center [523, 395] width 54 height 26
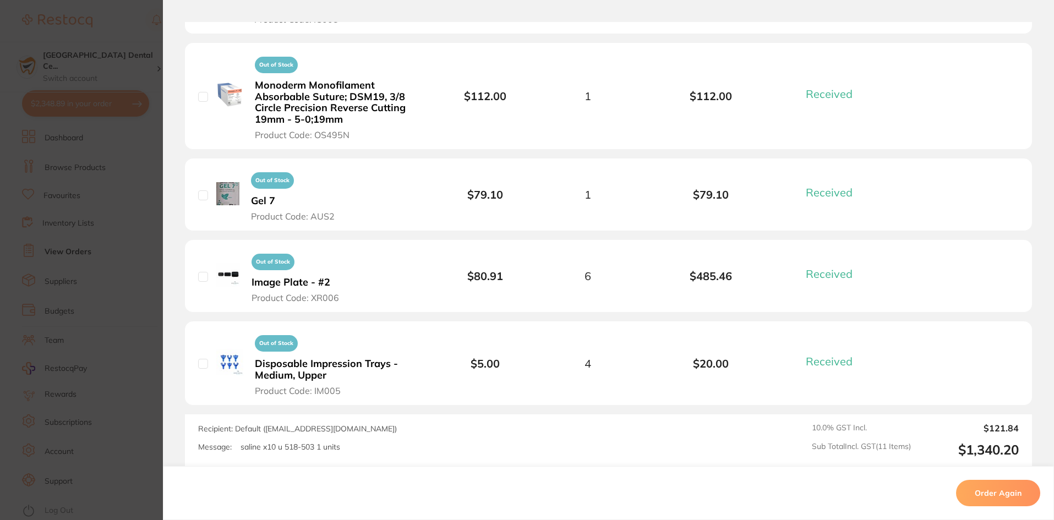
scroll to position [1155, 0]
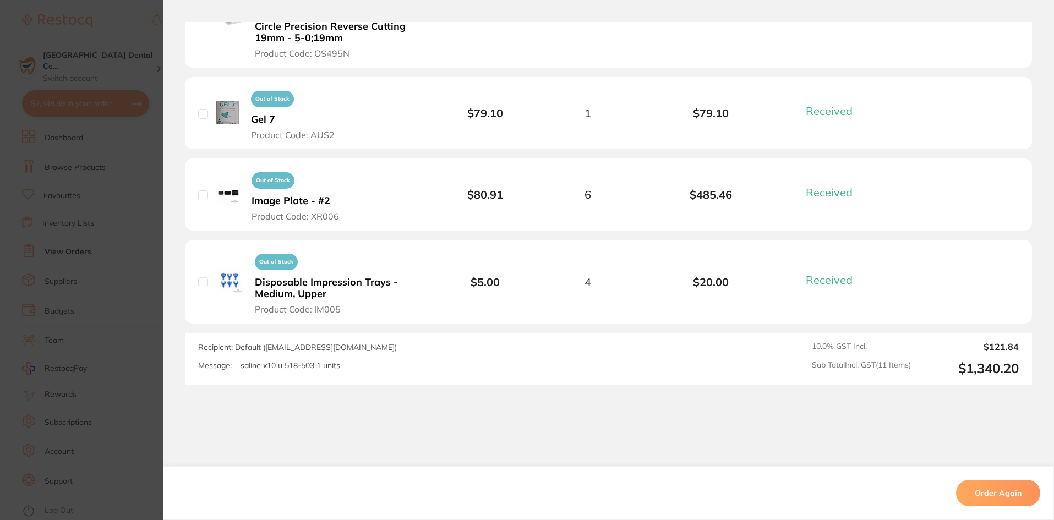
click at [90, 273] on section "Order ID: Restocq- 32606 Order Information 11 Received Completed Order Order Da…" at bounding box center [527, 260] width 1054 height 520
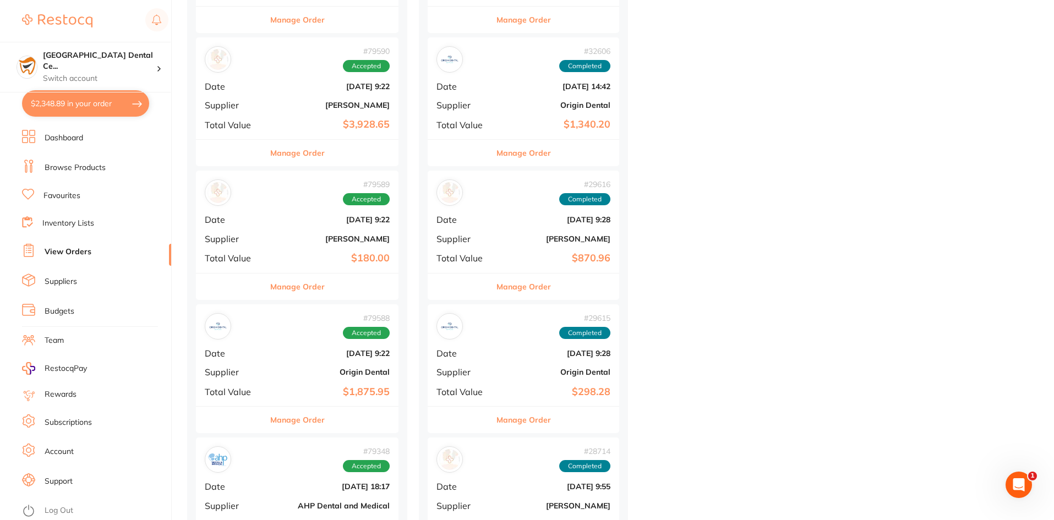
scroll to position [1595, 0]
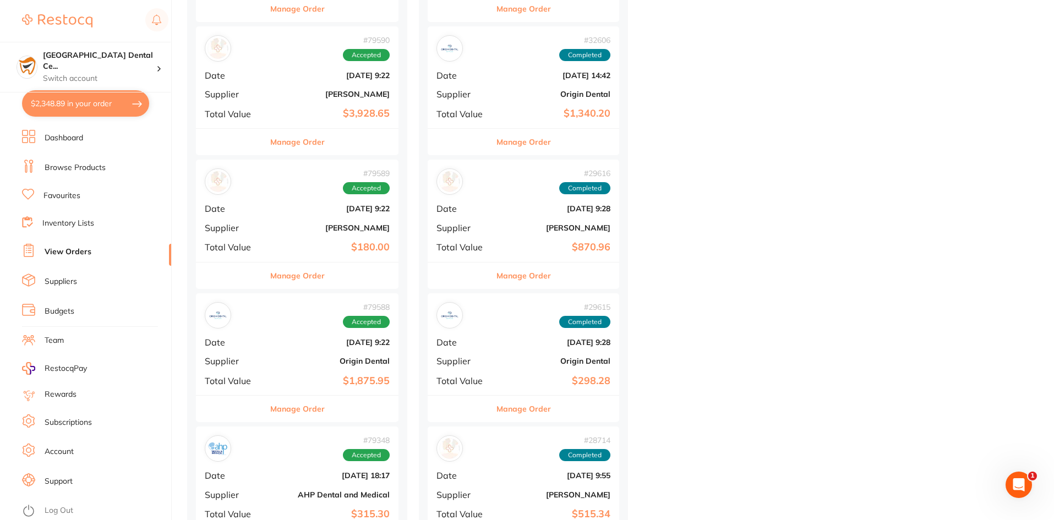
click at [510, 405] on button "Manage Order" at bounding box center [523, 409] width 54 height 26
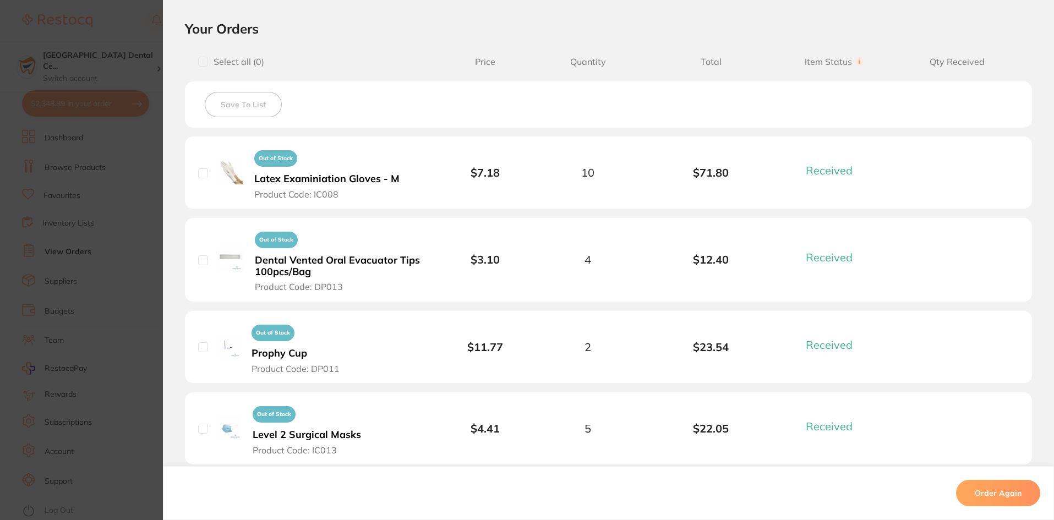
scroll to position [605, 0]
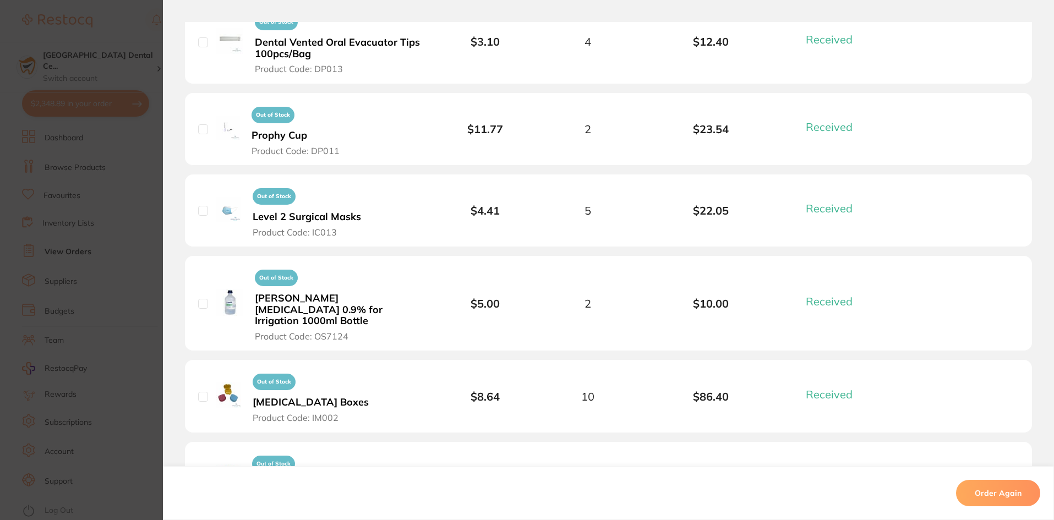
click at [134, 230] on section "Order ID: Restocq- 29615 Order Information 8 Received Completed Order Order Dat…" at bounding box center [527, 260] width 1054 height 520
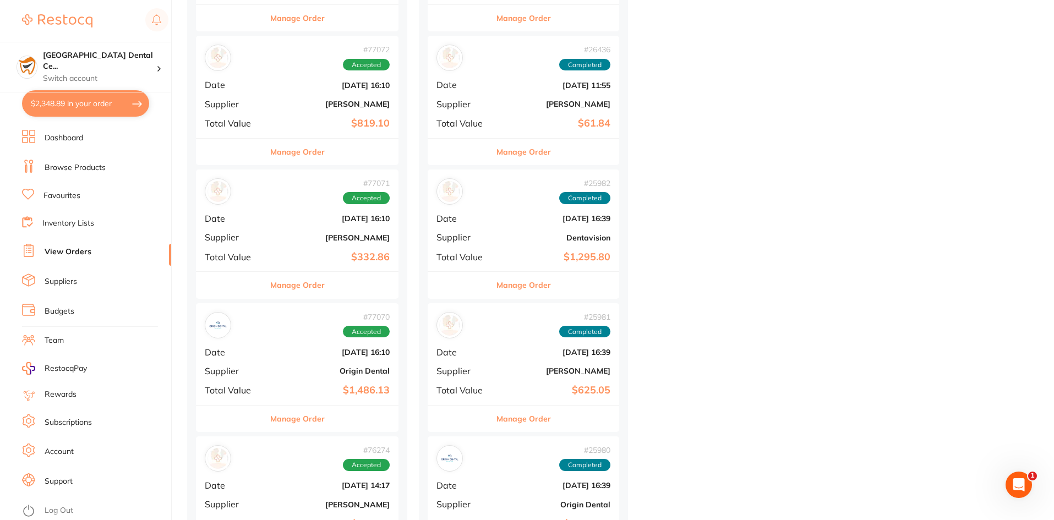
scroll to position [2256, 0]
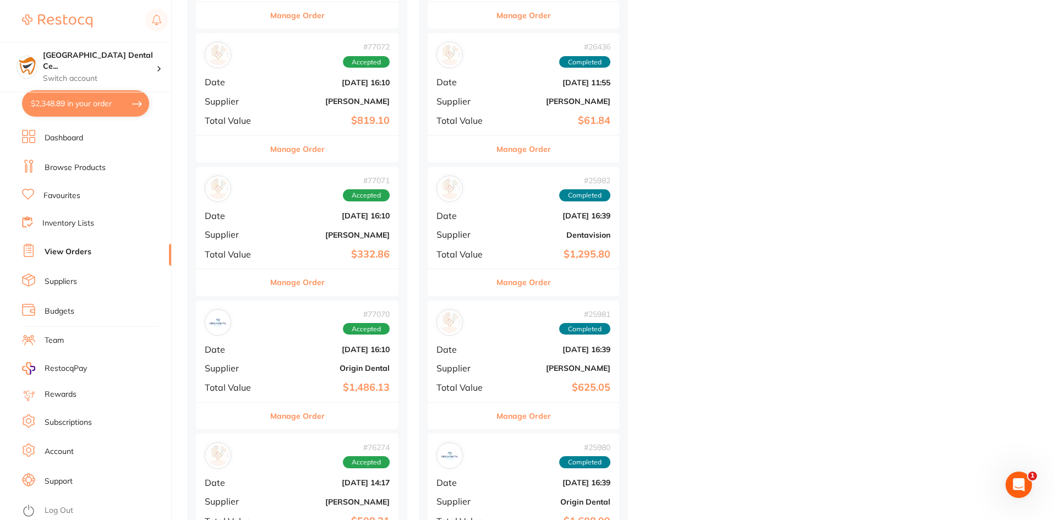
click at [524, 409] on button "Manage Order" at bounding box center [523, 416] width 54 height 26
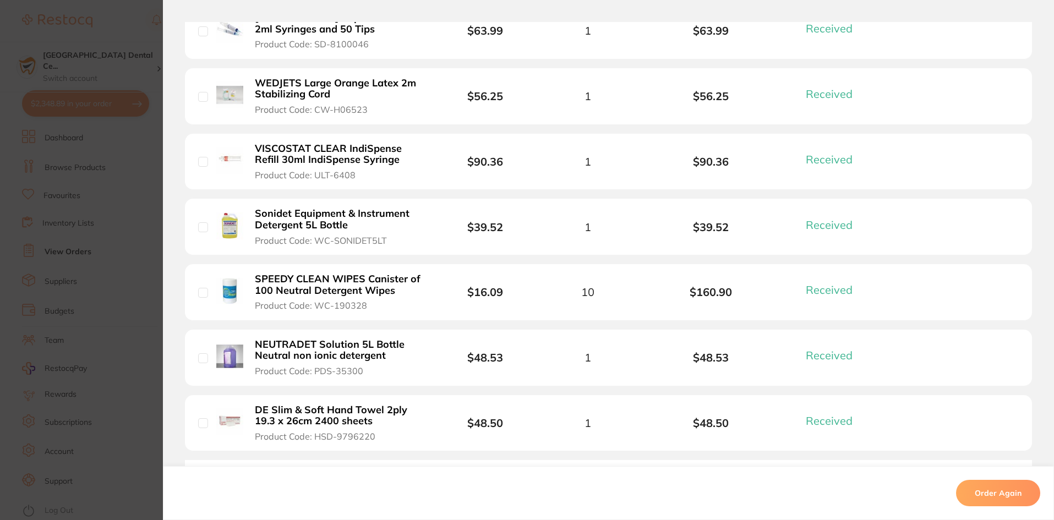
scroll to position [550, 0]
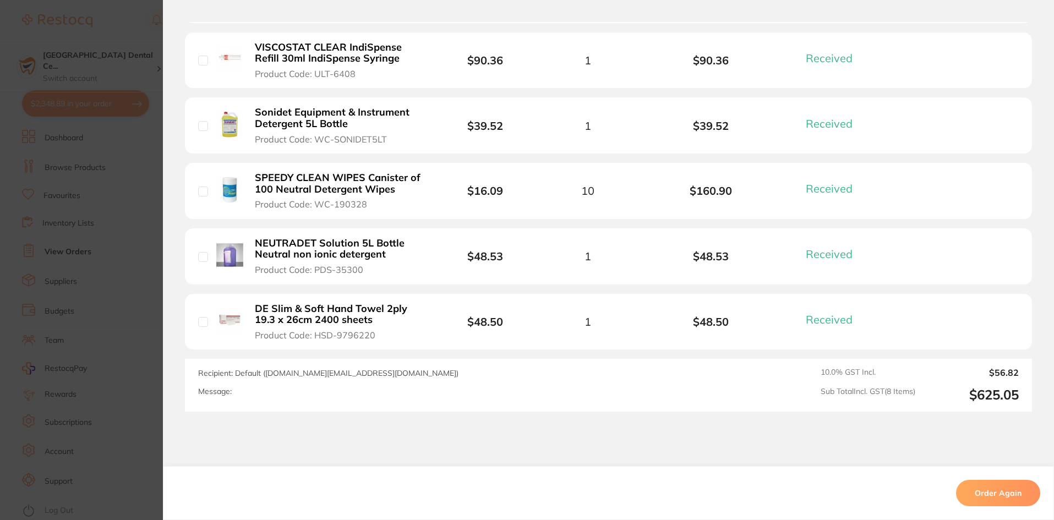
click at [327, 253] on b "NEUTRADET Solution 5L Bottle Neutral non ionic detergent" at bounding box center [340, 249] width 170 height 23
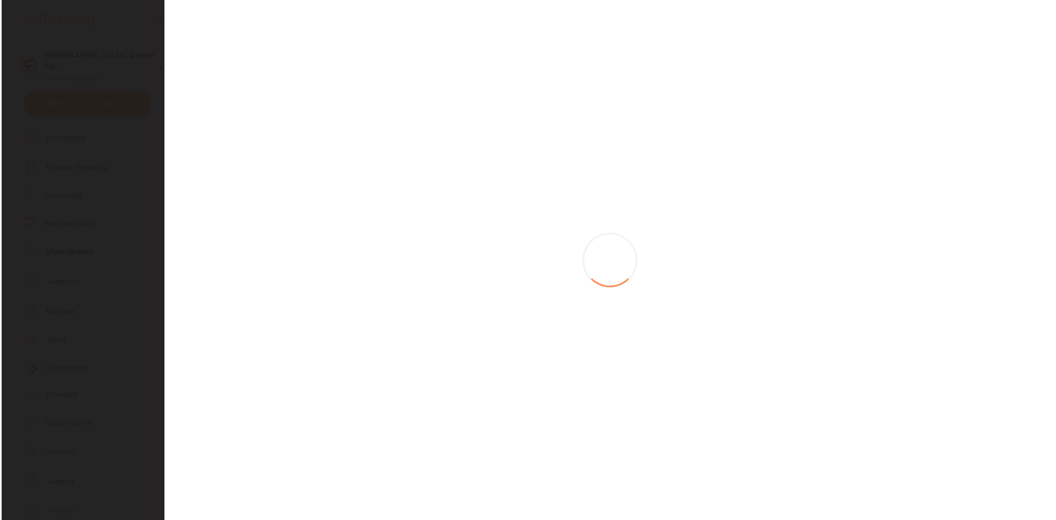
scroll to position [0, 0]
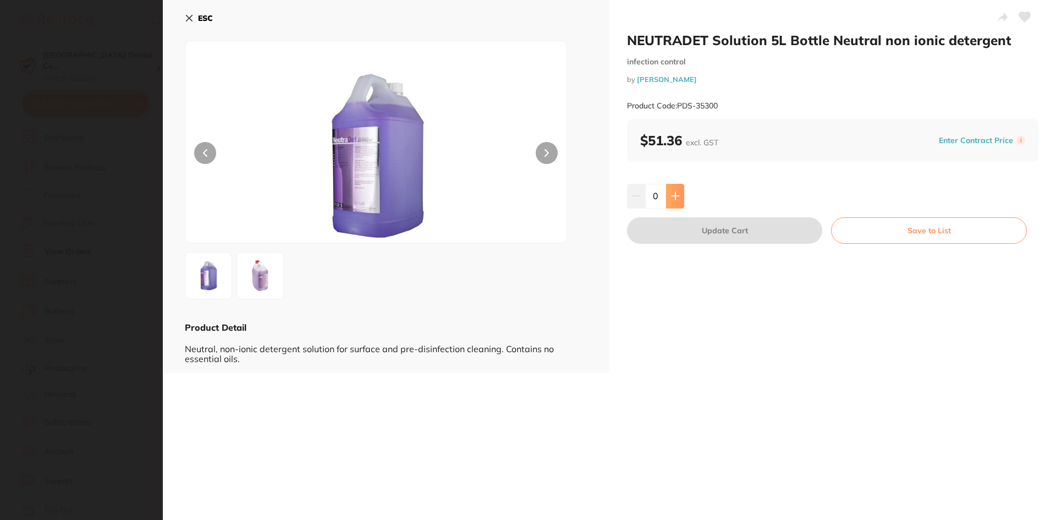
click at [675, 194] on icon at bounding box center [675, 195] width 9 height 9
type input "1"
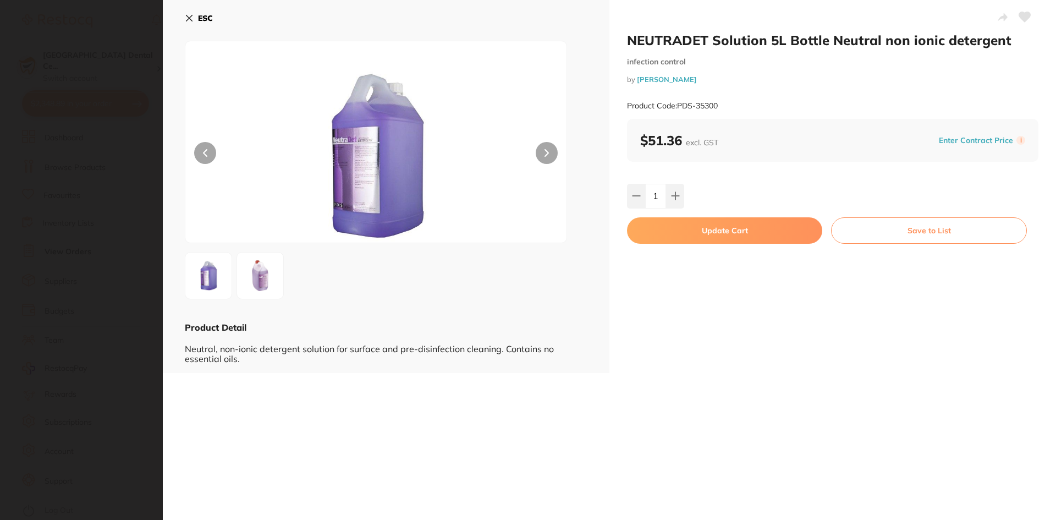
click at [681, 226] on button "Update Cart" at bounding box center [724, 230] width 195 height 26
checkbox input "false"
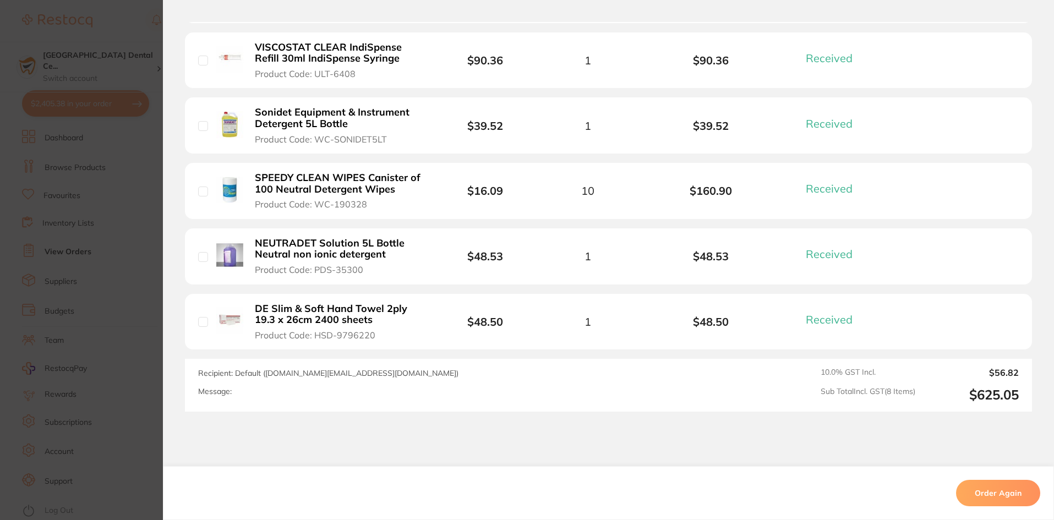
scroll to position [1980, 0]
click at [134, 170] on section "Order ID: Restocq- 25981 Order Information 8 Received Completed Order Order Dat…" at bounding box center [527, 260] width 1054 height 520
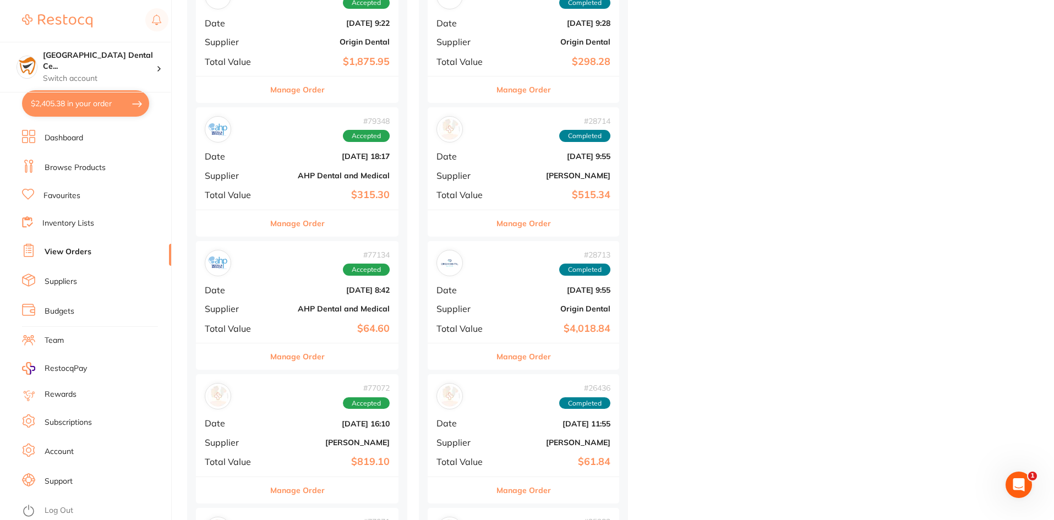
scroll to position [1815, 0]
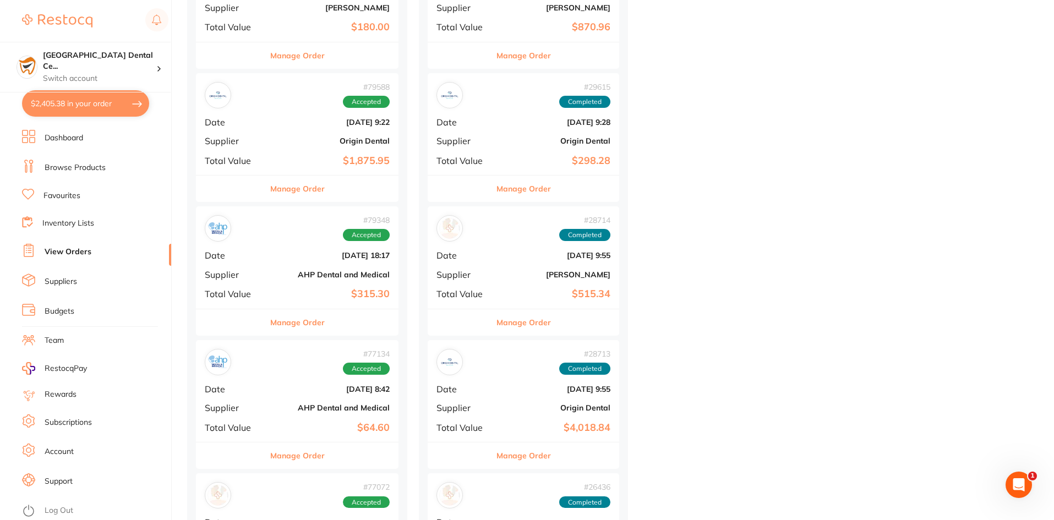
click at [77, 161] on li "Browse Products" at bounding box center [96, 168] width 149 height 17
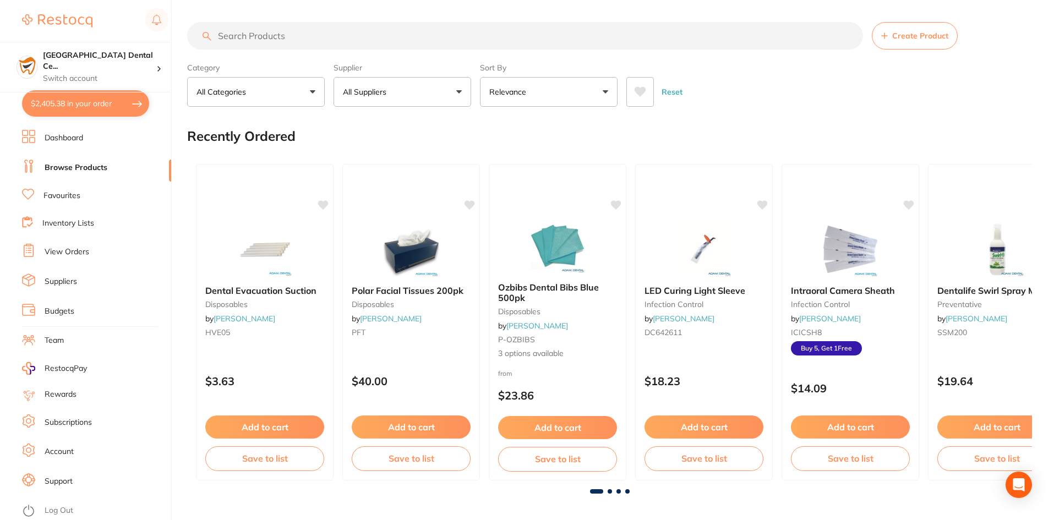
scroll to position [275, 0]
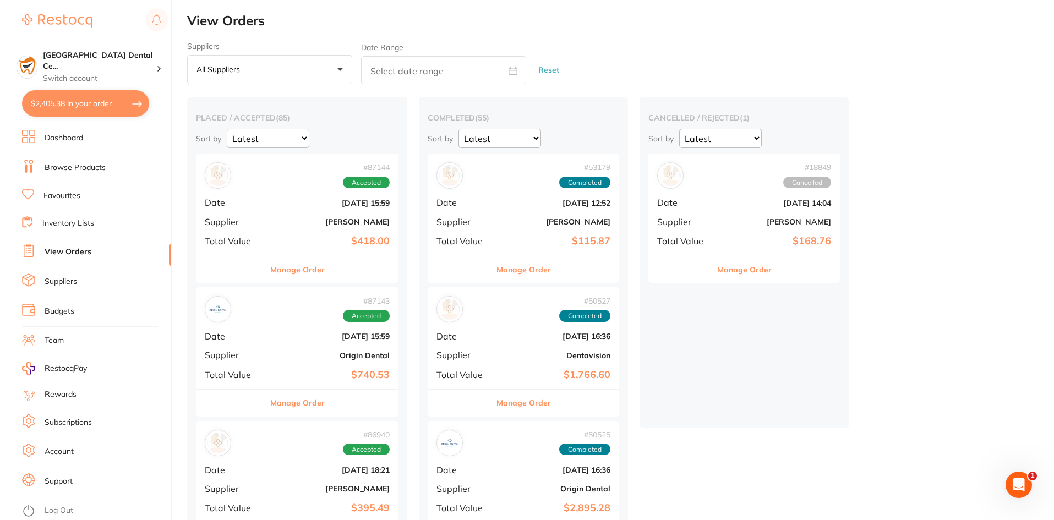
click at [58, 200] on link "Favourites" at bounding box center [61, 195] width 37 height 11
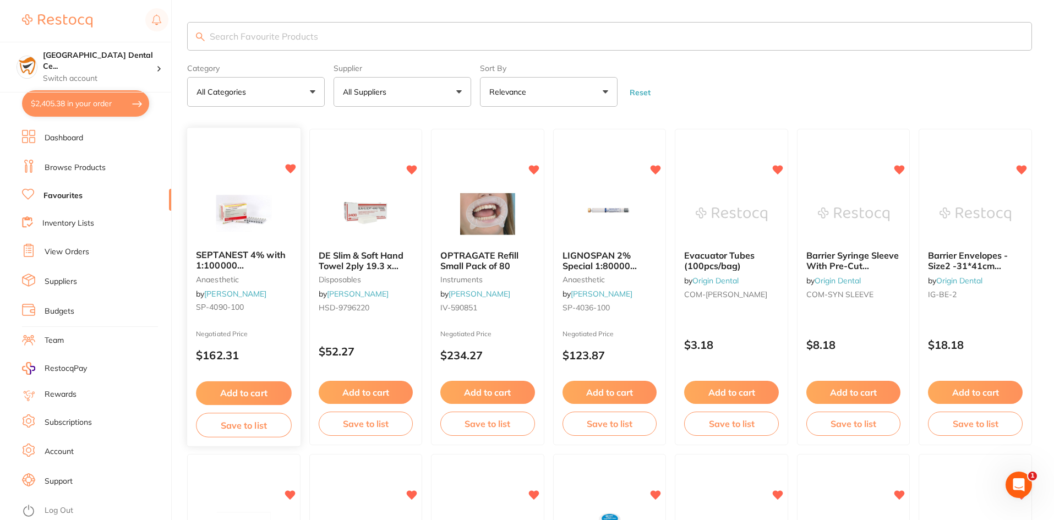
click at [242, 268] on span "SEPTANEST 4% with 1:100000 [MEDICAL_DATA] 2.2ml 2xBox 50 GOLD" at bounding box center [243, 271] width 94 height 42
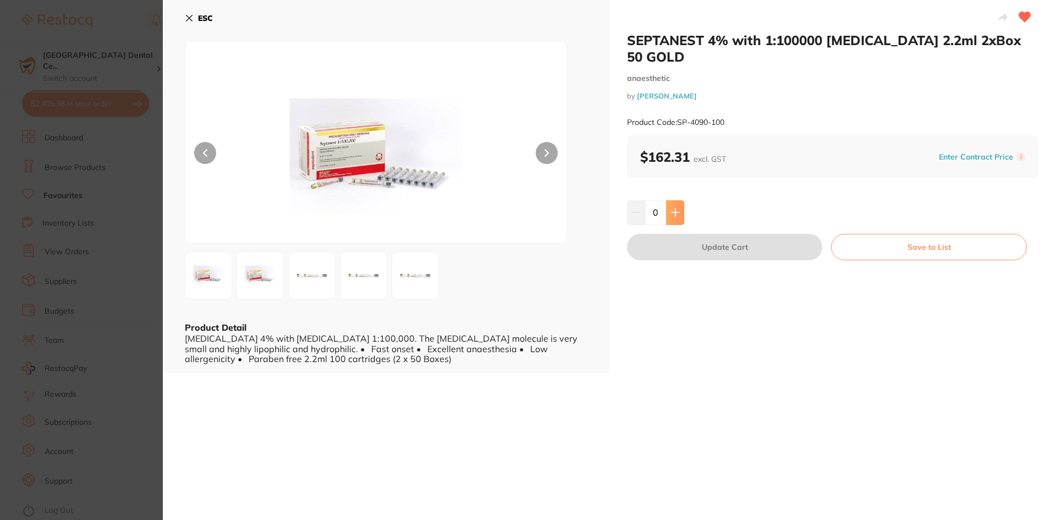
click at [666, 203] on button at bounding box center [675, 212] width 18 height 24
type input "1"
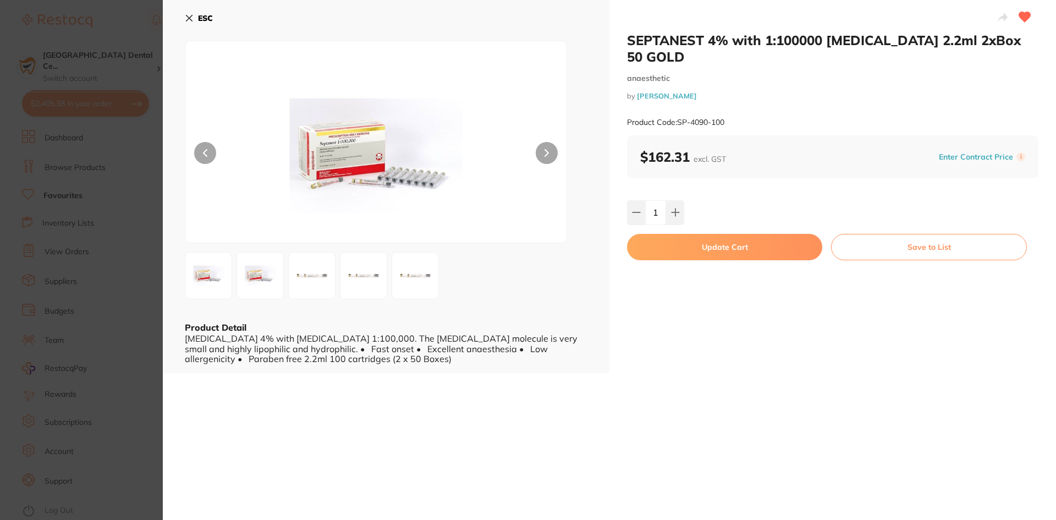
click at [671, 216] on div "SEPTANEST 4% with 1:100000 adrenalin 2.2ml 2xBox 50 GOLD anaesthetic by Henry S…" at bounding box center [833, 186] width 447 height 373
click at [670, 234] on button "Update Cart" at bounding box center [724, 247] width 195 height 26
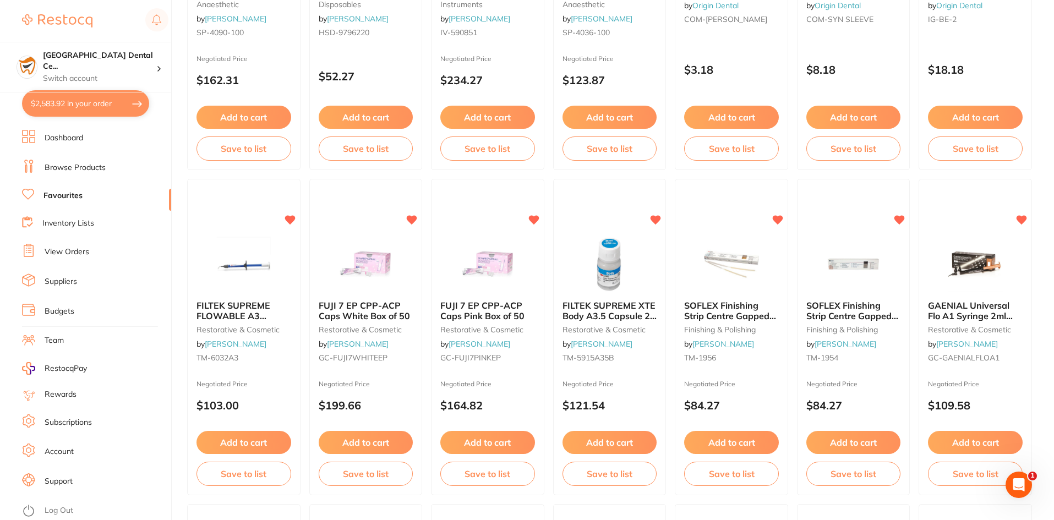
click at [140, 106] on button "$2,583.92 in your order" at bounding box center [85, 103] width 127 height 26
checkbox input "true"
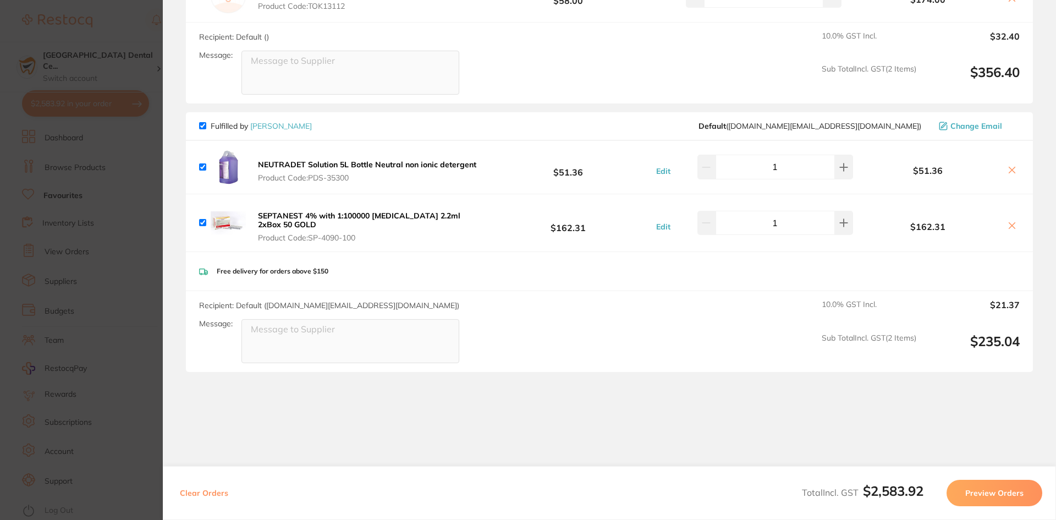
scroll to position [1705, 0]
click at [126, 226] on section "Update RRP Set your pre negotiated price for this item. Item Agreed RRP (excl. …" at bounding box center [528, 260] width 1056 height 520
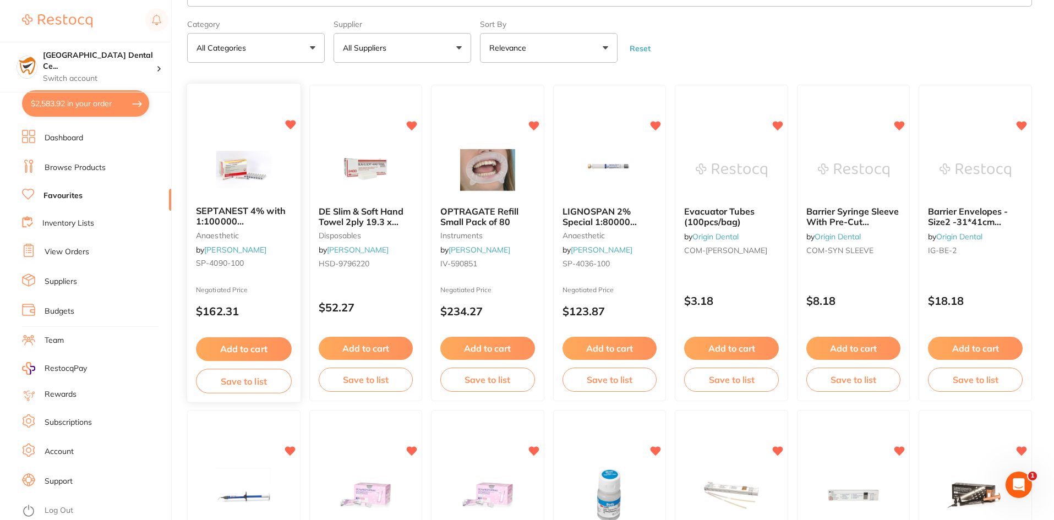
scroll to position [0, 0]
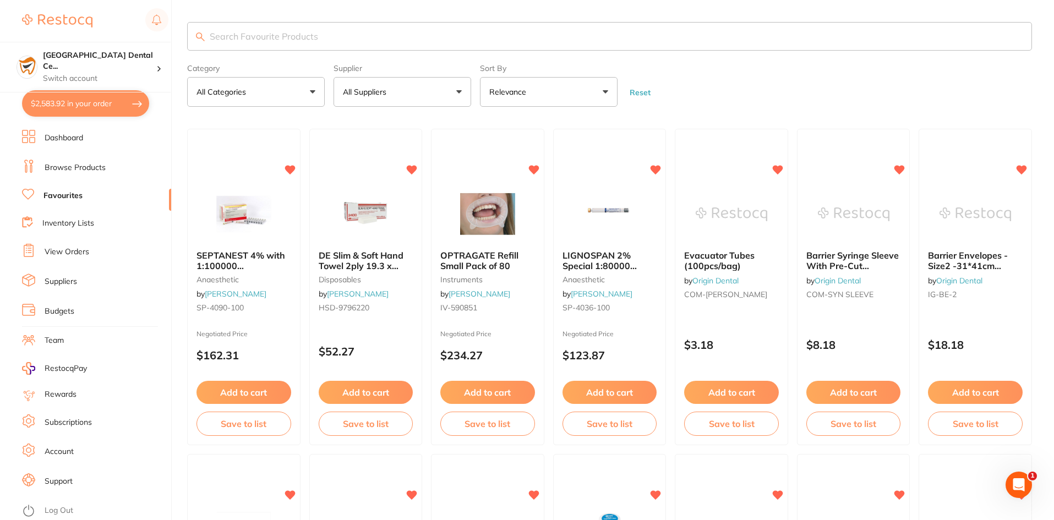
click at [291, 35] on input "search" at bounding box center [609, 36] width 844 height 29
type input "kool"
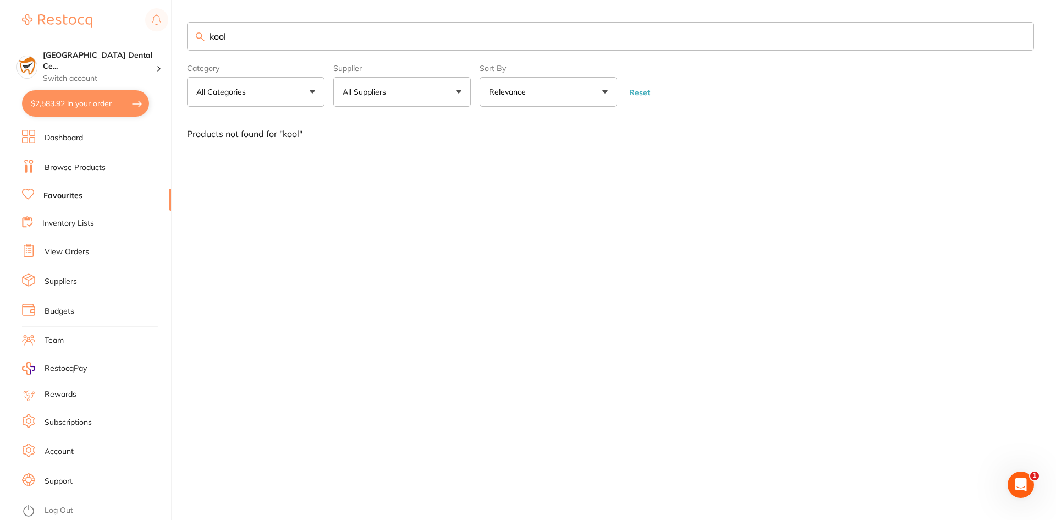
click at [226, 34] on input "kool" at bounding box center [610, 36] width 847 height 29
